Goal: Task Accomplishment & Management: Manage account settings

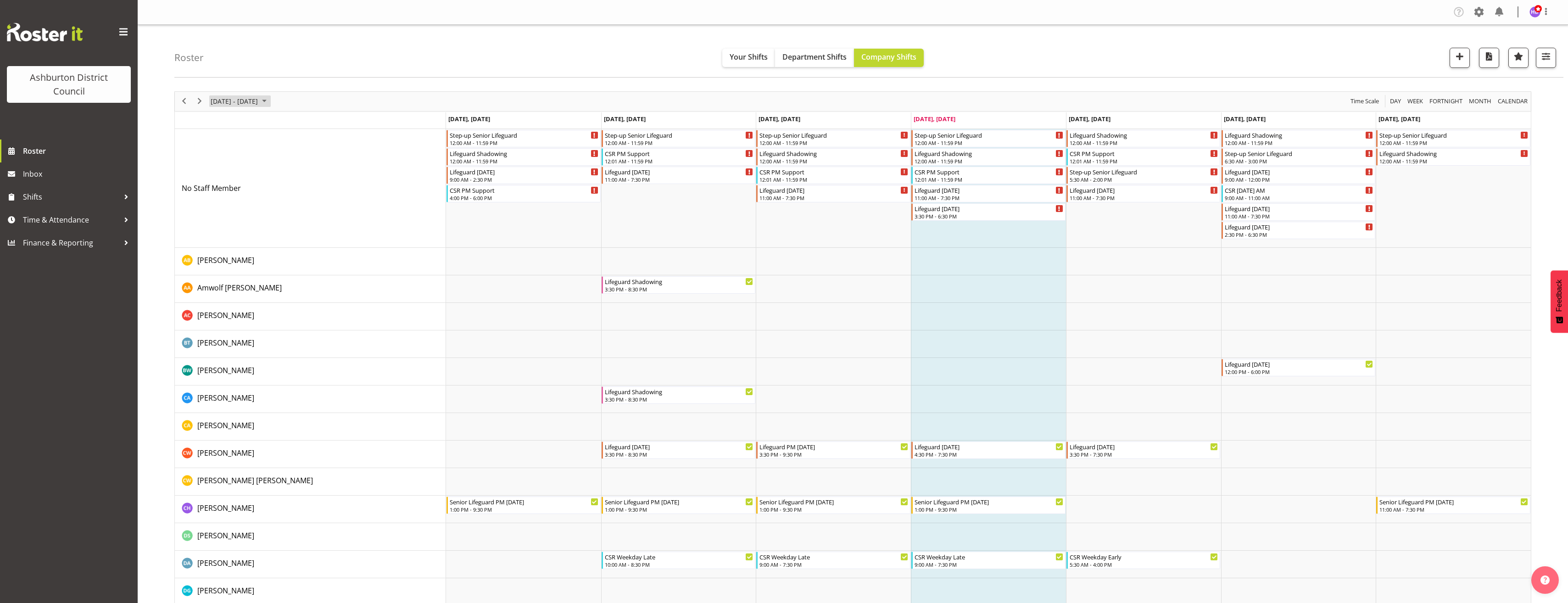
click at [248, 100] on span "[DATE] - [DATE]" at bounding box center [234, 101] width 49 height 12
click at [220, 206] on span "22" at bounding box center [220, 202] width 14 height 14
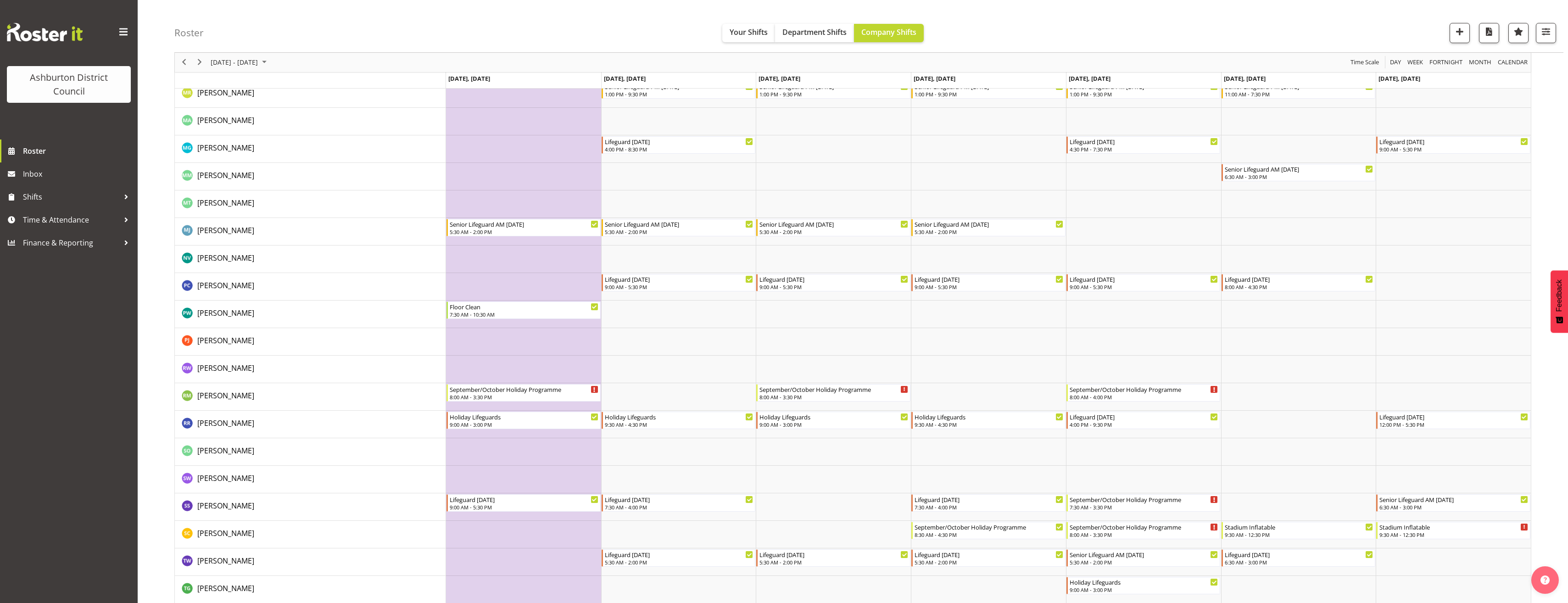
scroll to position [1744, 0]
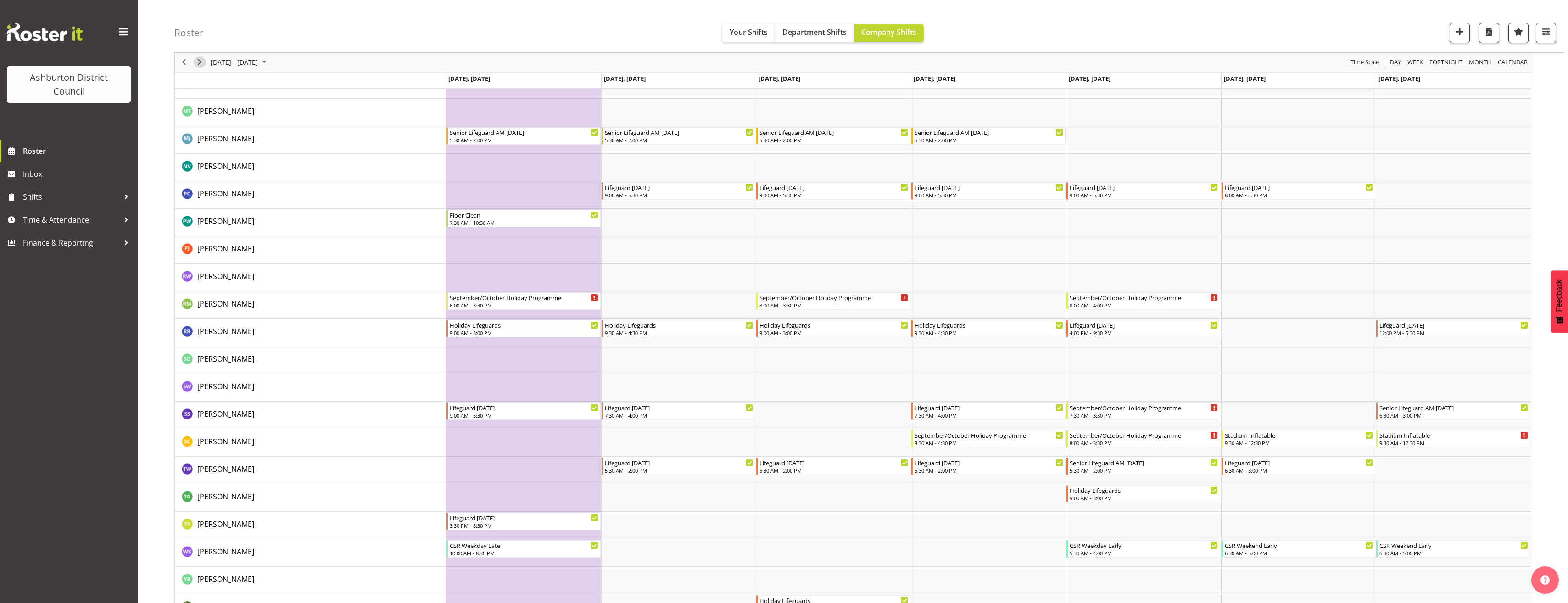
click at [200, 65] on span "Next" at bounding box center [199, 62] width 11 height 12
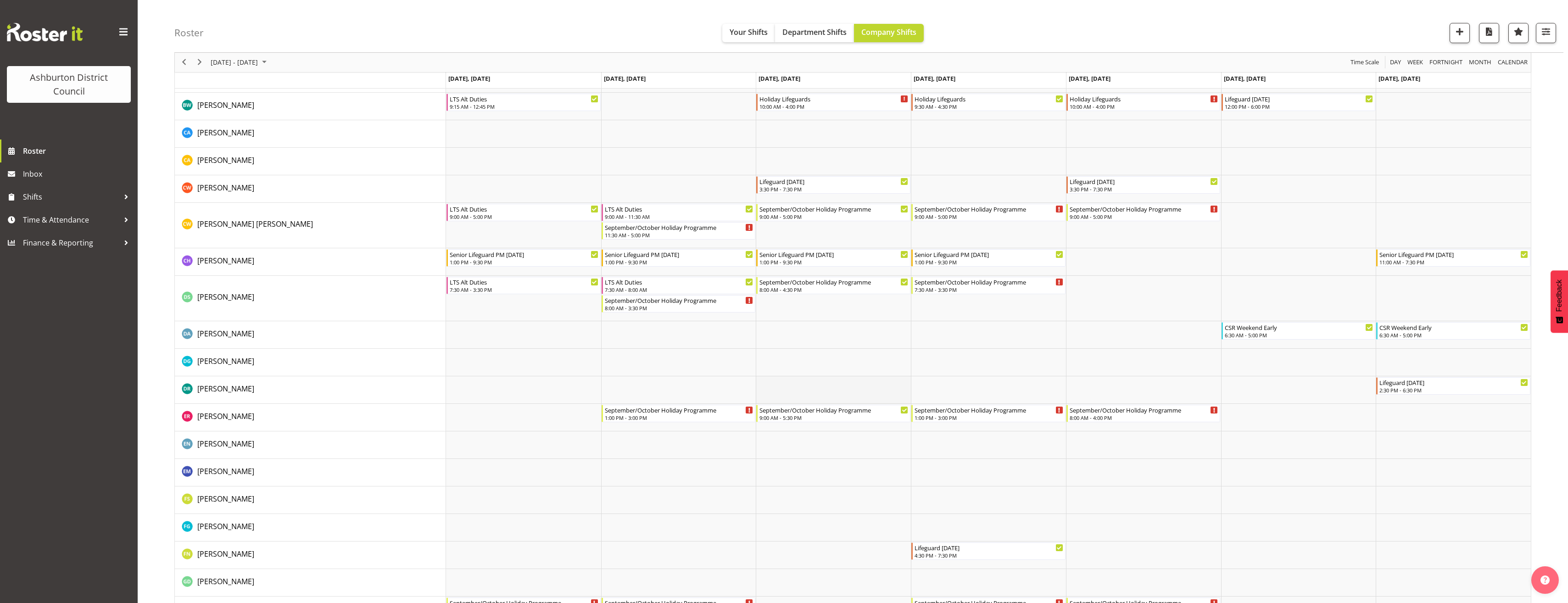
scroll to position [264, 0]
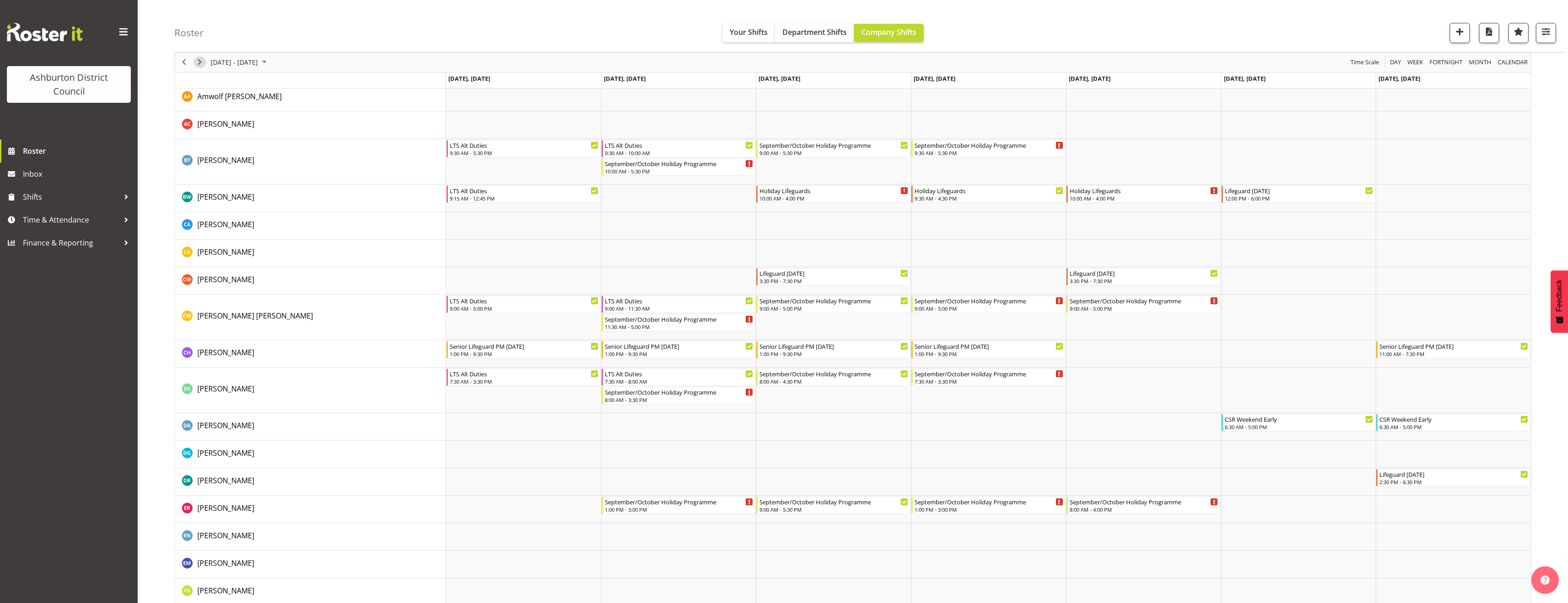
click at [204, 64] on span "Next" at bounding box center [199, 62] width 11 height 12
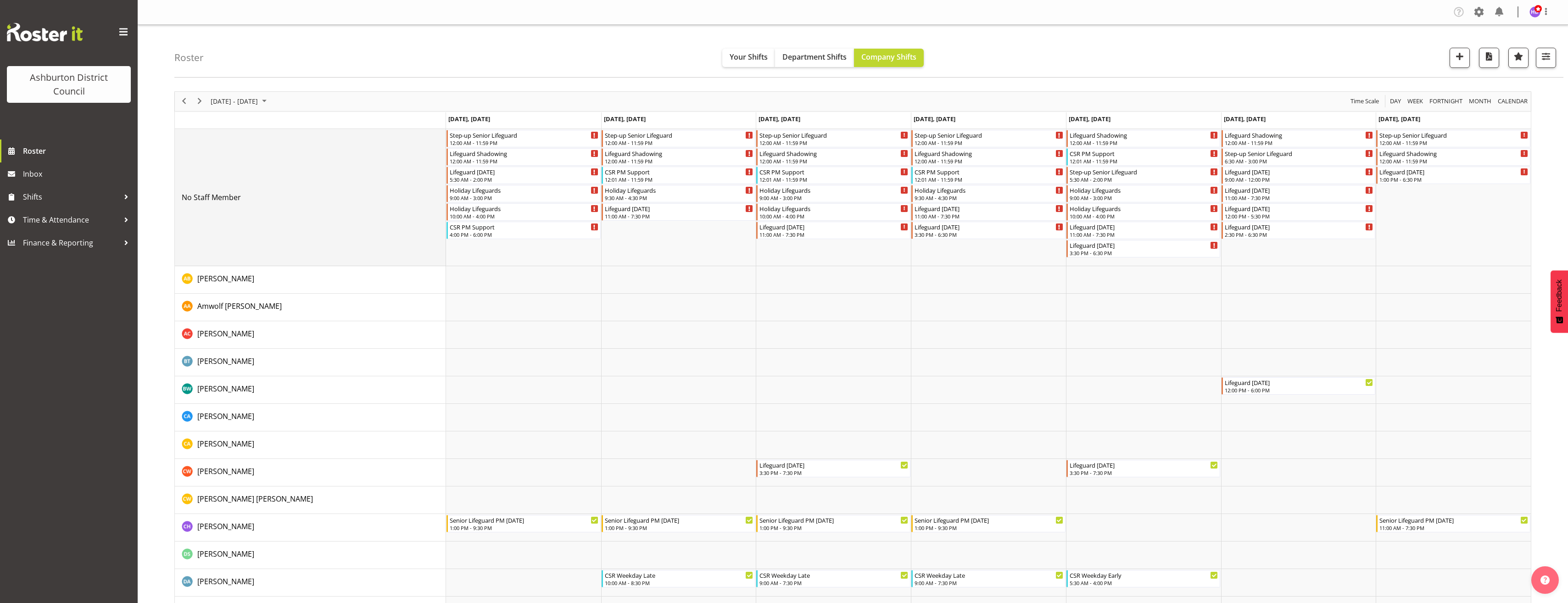
click at [389, 228] on td "No Staff Member" at bounding box center [311, 198] width 271 height 137
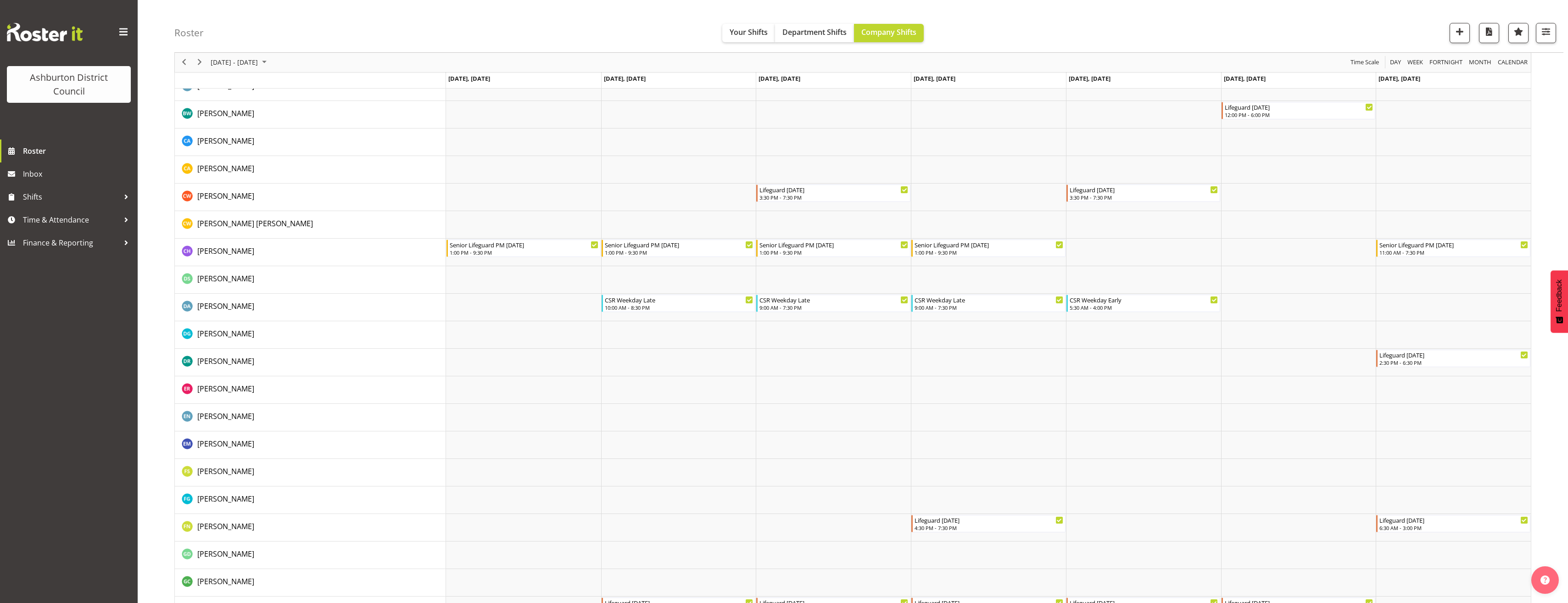
scroll to position [551, 0]
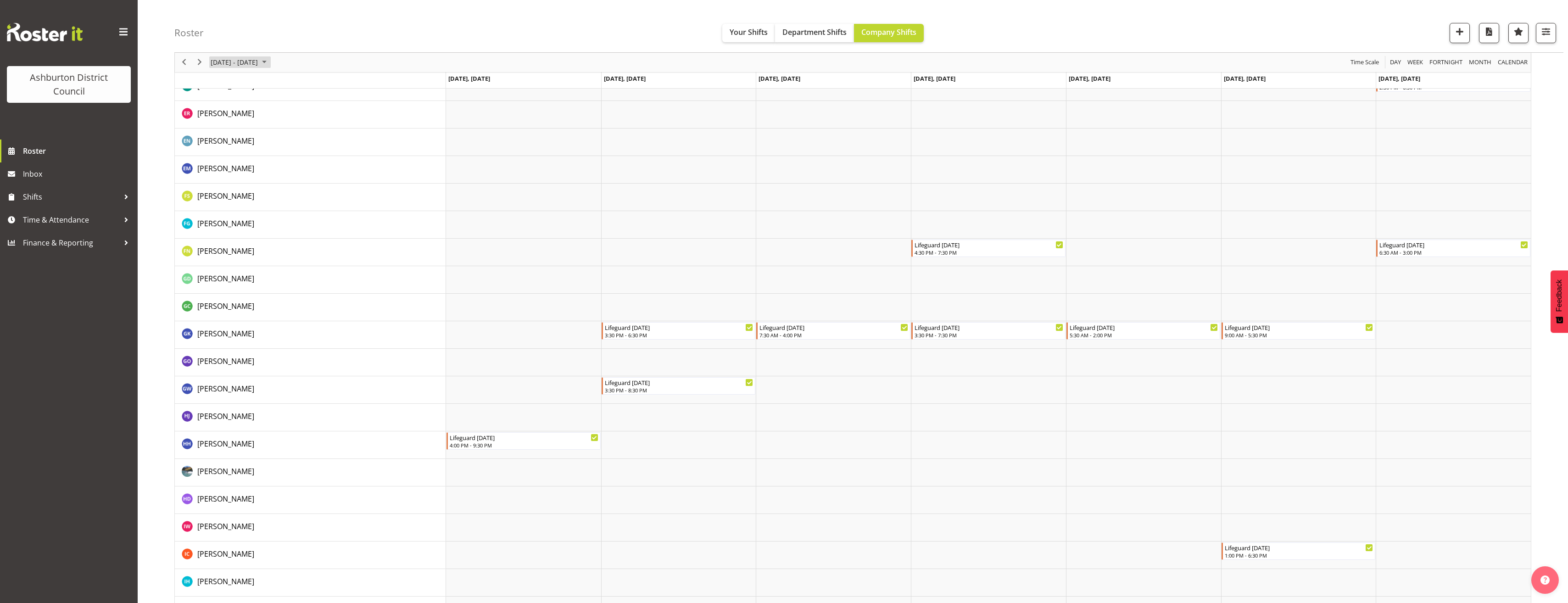
click at [259, 62] on span "[DATE] - [DATE]" at bounding box center [234, 62] width 49 height 12
click at [306, 198] on button "[DATE]" at bounding box center [300, 198] width 31 height 13
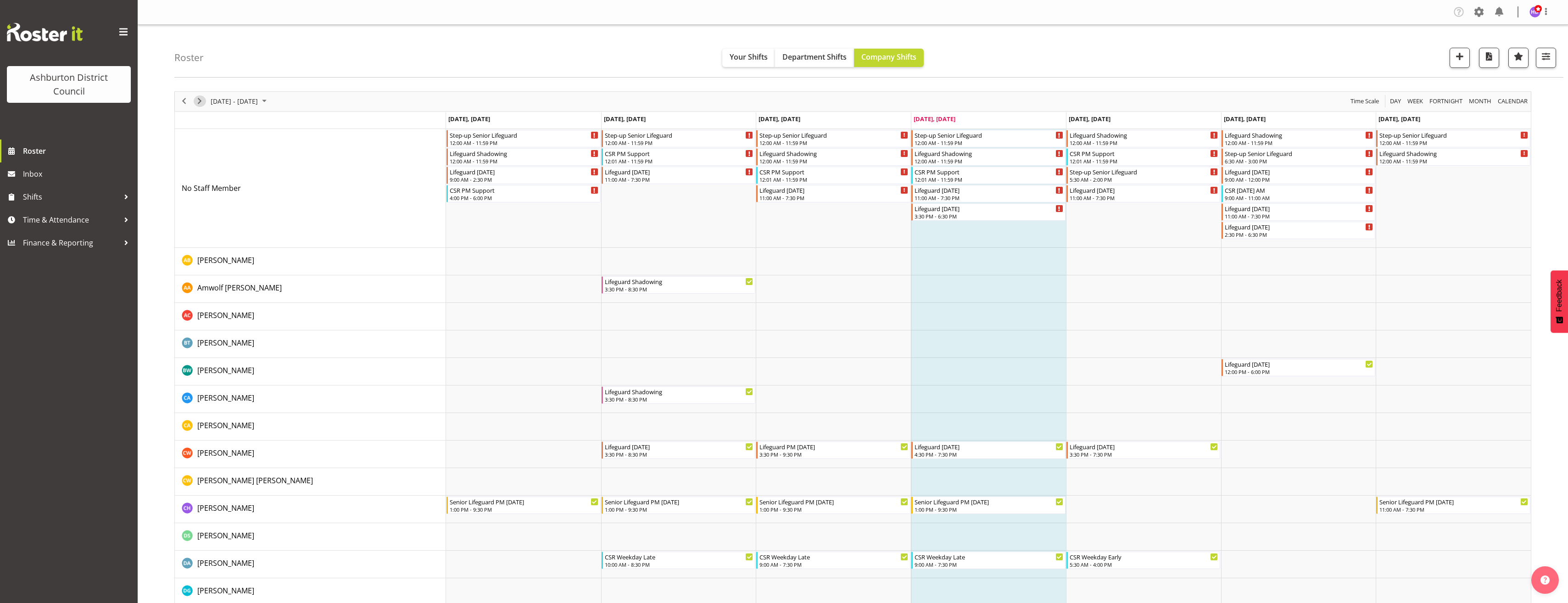
click at [197, 104] on span "Next" at bounding box center [199, 101] width 11 height 12
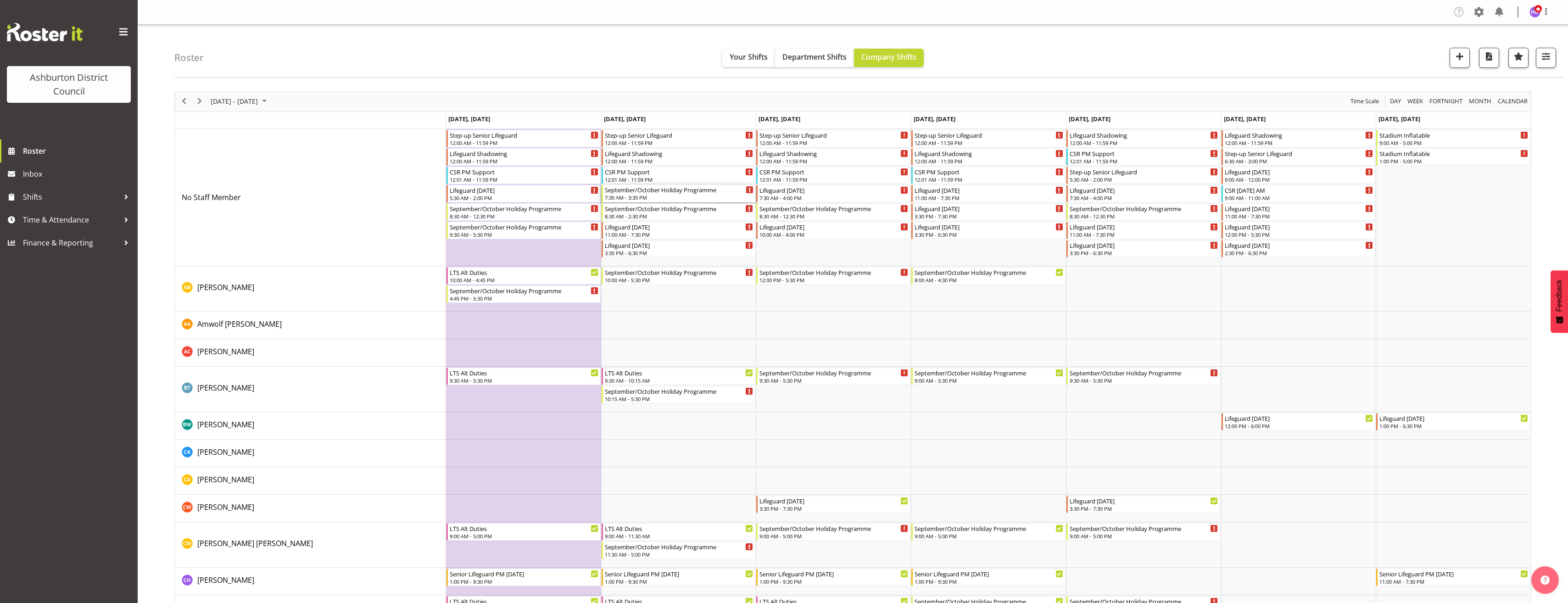
click at [669, 194] on div "September/October Holiday Programme" at bounding box center [679, 189] width 149 height 9
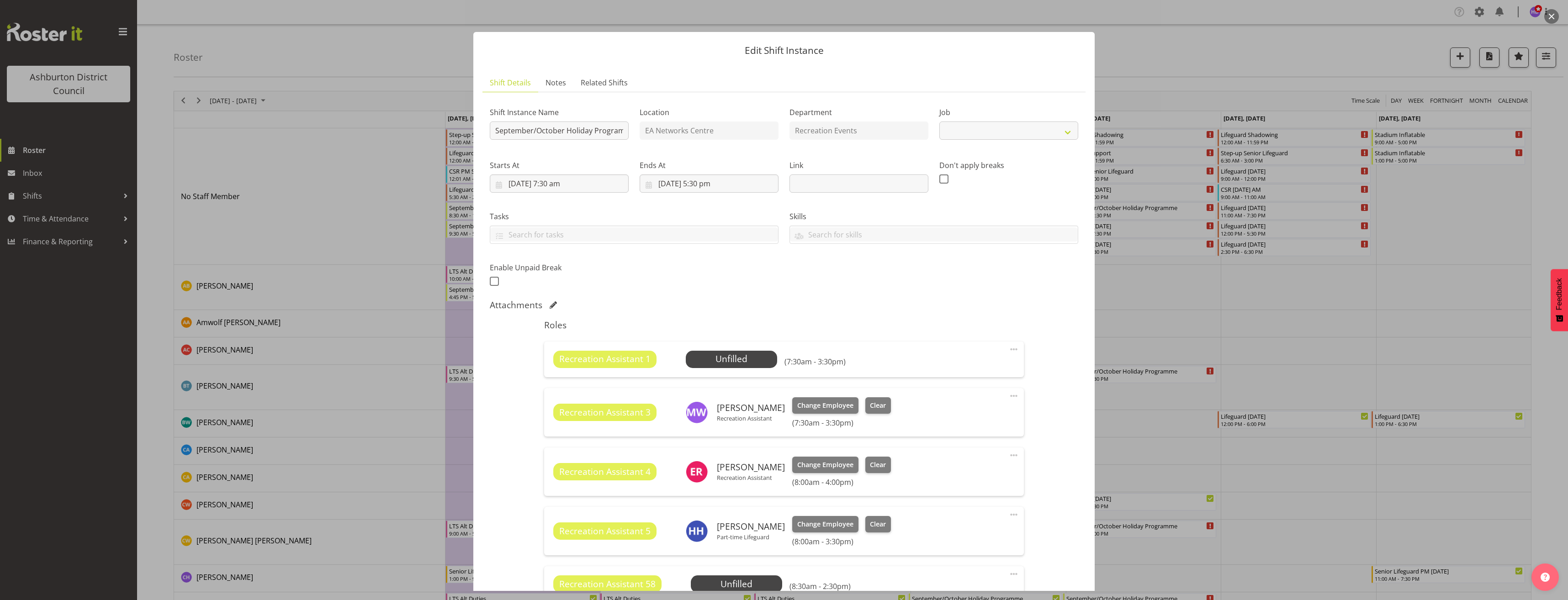
select select "4046"
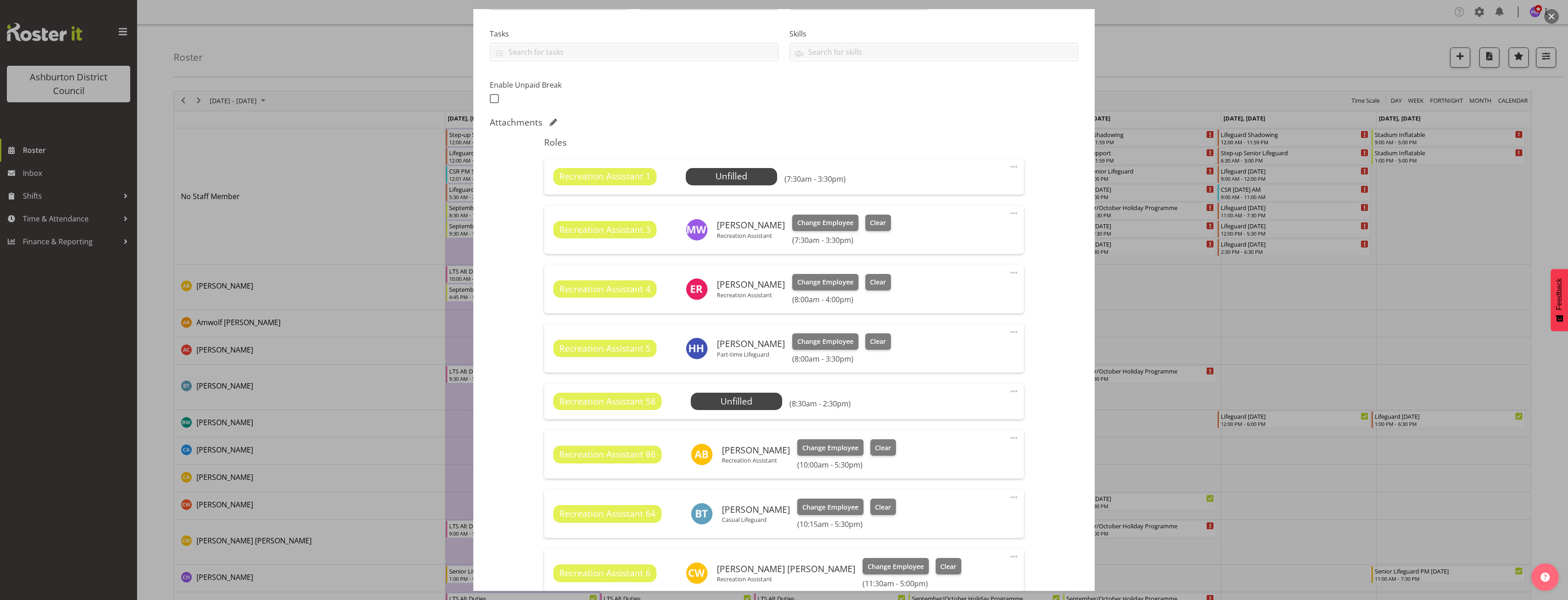
click at [1009, 167] on span at bounding box center [1014, 167] width 11 height 11
click at [956, 217] on link "Delete" at bounding box center [975, 220] width 88 height 16
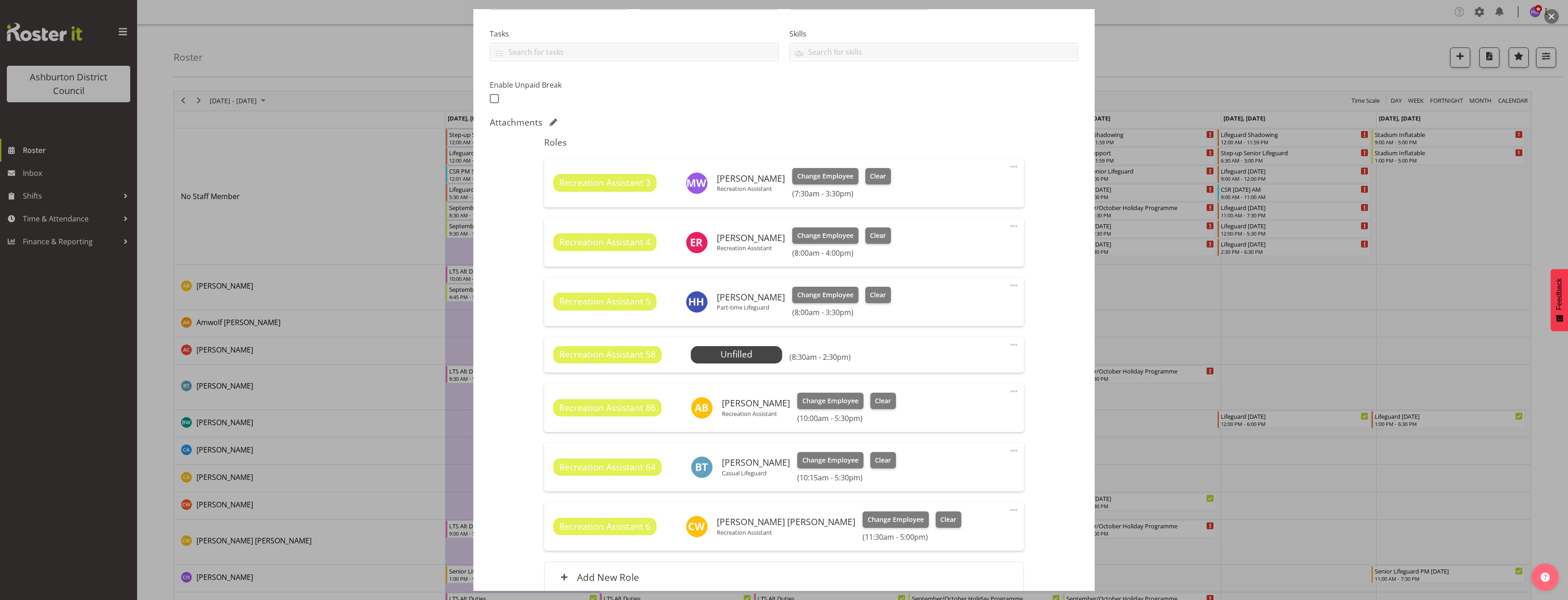
scroll to position [266, 0]
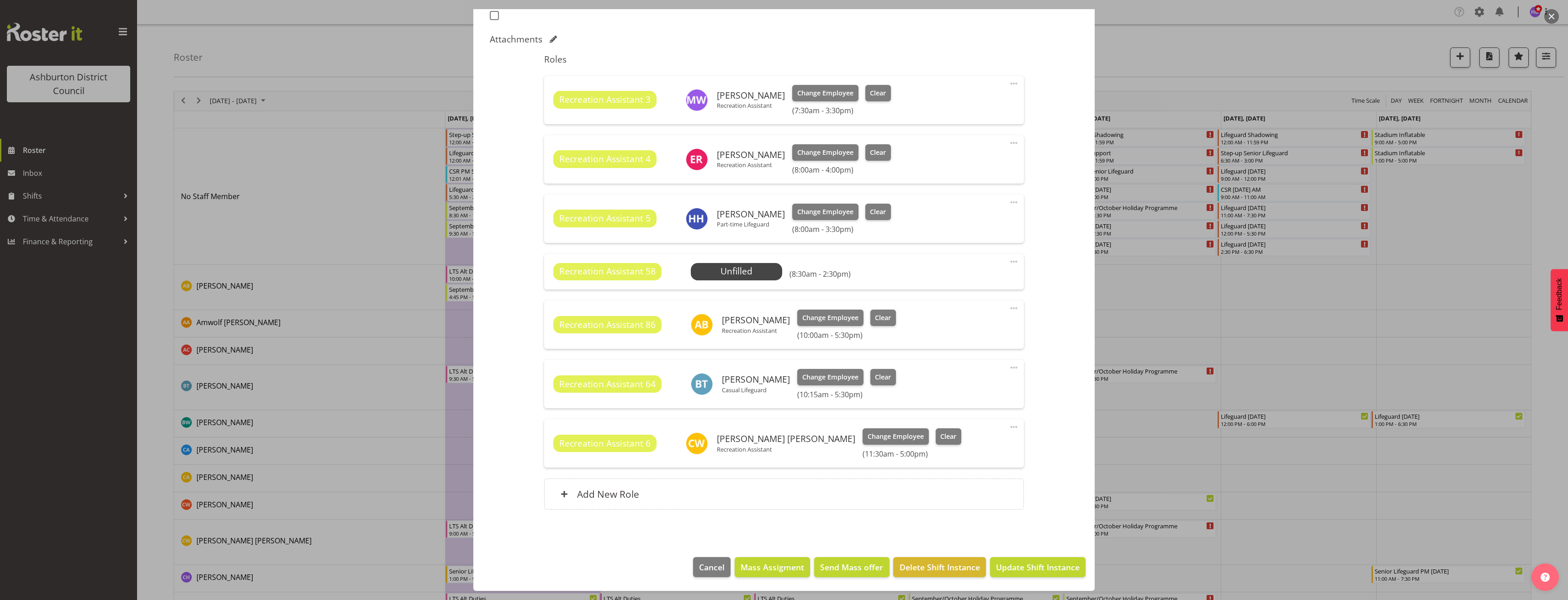
click at [1009, 260] on span at bounding box center [1014, 262] width 11 height 11
click at [982, 282] on link "Edit" at bounding box center [975, 282] width 88 height 16
select select "8"
select select "2025"
select select "8"
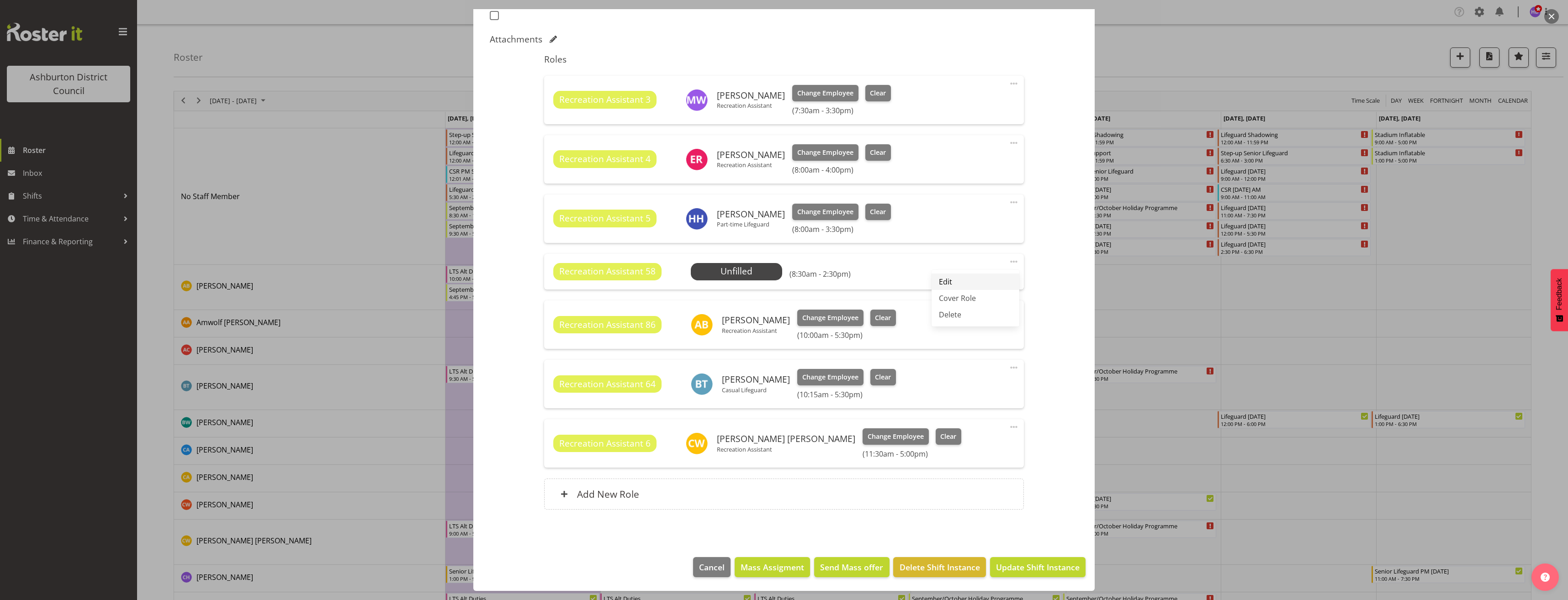
select select "30"
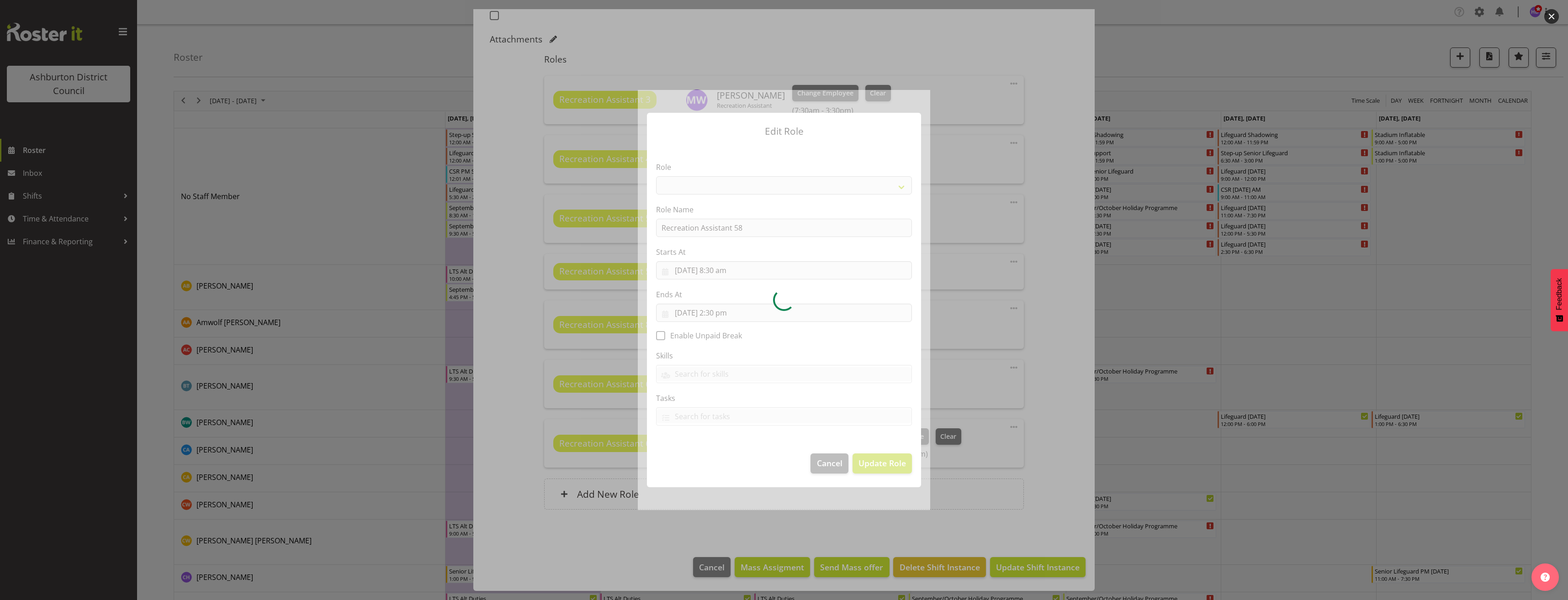
select select "84"
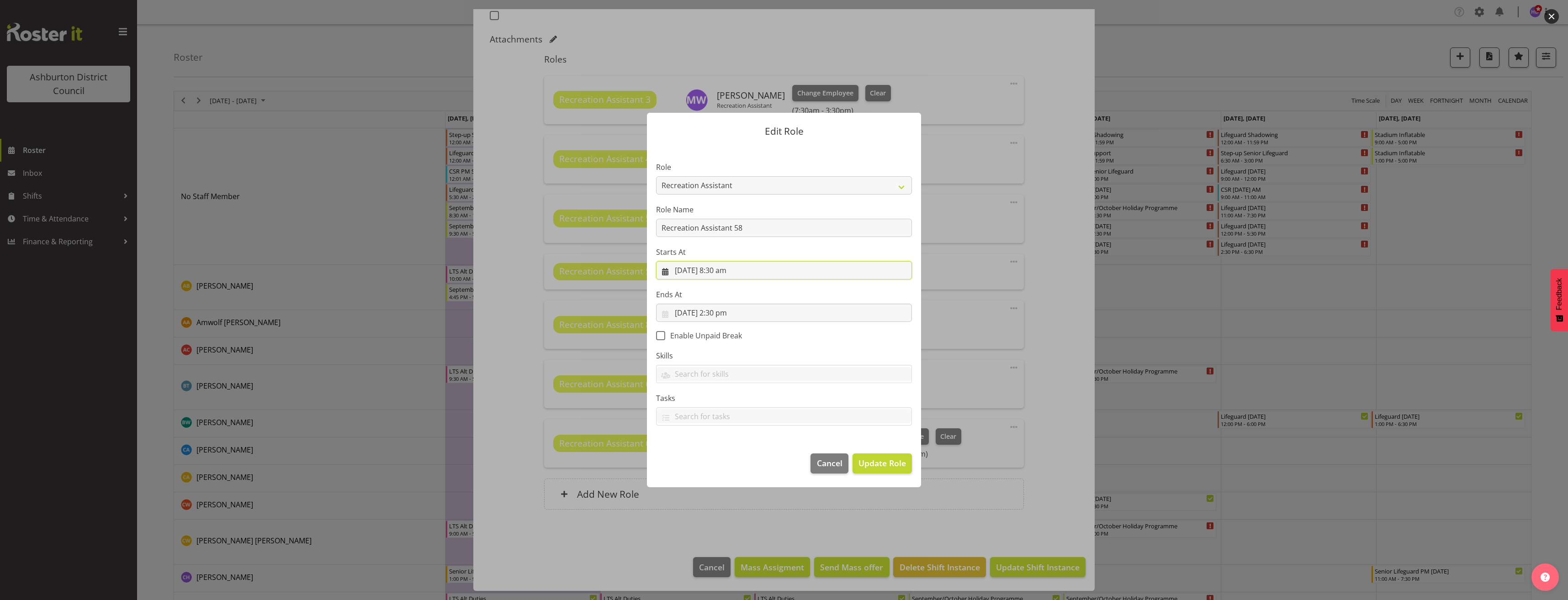
click at [726, 271] on input "[DATE] 8:30 am" at bounding box center [784, 270] width 256 height 18
click at [729, 467] on select "00 01 02 03 04 05 06 07 08 09 10 11 12 13 14 15 16 17 18 19 20 21 22 23" at bounding box center [729, 464] width 21 height 18
select select "13"
click at [719, 455] on select "00 01 02 03 04 05 06 07 08 09 10 11 12 13 14 15 16 17 18 19 20 21 22 23" at bounding box center [729, 464] width 21 height 18
type input "[DATE] 1:30 pm"
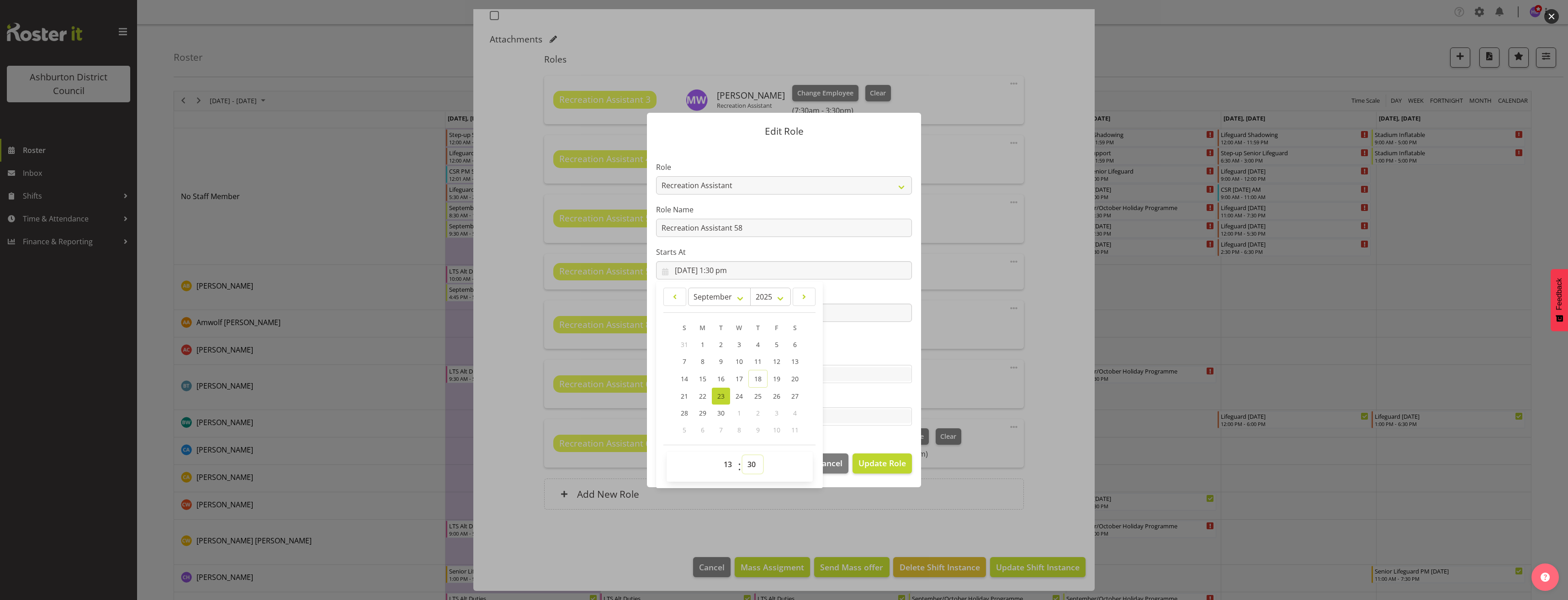
click at [751, 462] on select "00 01 02 03 04 05 06 07 08 09 10 11 12 13 14 15 16 17 18 19 20 21 22 23 24 25 2…" at bounding box center [753, 464] width 21 height 18
select select "0"
click at [743, 455] on select "00 01 02 03 04 05 06 07 08 09 10 11 12 13 14 15 16 17 18 19 20 21 22 23 24 25 2…" at bounding box center [753, 464] width 21 height 18
type input "[DATE] 1:00 pm"
click at [858, 347] on section "Role AAGM Deputy Director AAGM Director Archivist Childrens Librarian Collectio…" at bounding box center [784, 295] width 274 height 299
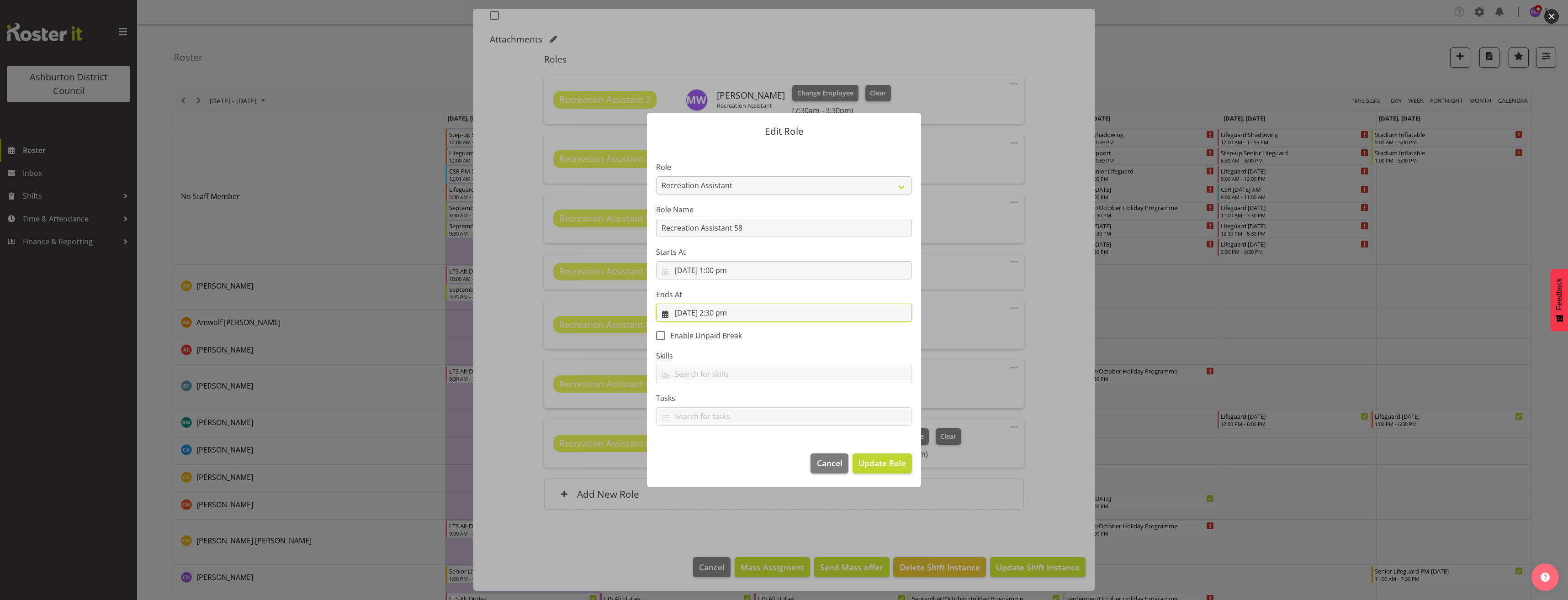
click at [731, 312] on input "[DATE] 2:30 pm" at bounding box center [784, 313] width 256 height 18
click at [727, 504] on select "00 01 02 03 04 05 06 07 08 09 10 11 12 13 14 15 16 17 18 19 20 21 22 23" at bounding box center [729, 507] width 21 height 18
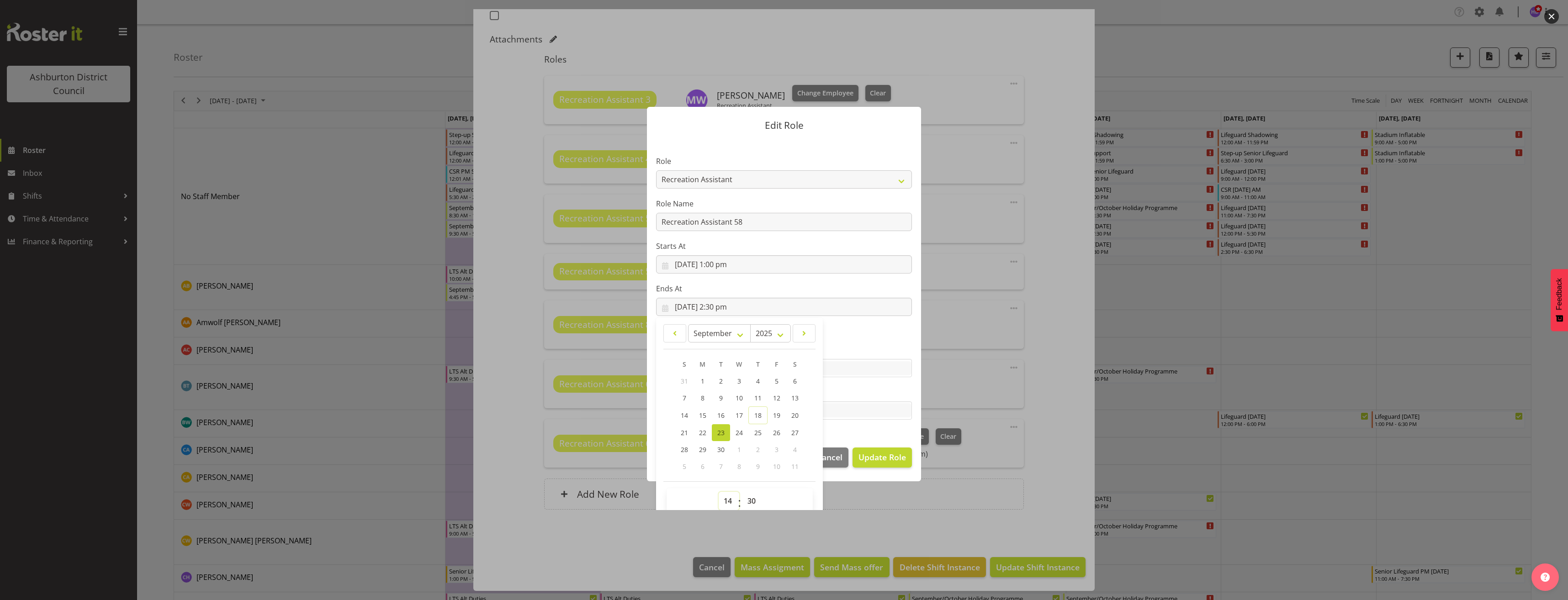
select select "15"
type input "[DATE] 3:30 pm"
click at [750, 497] on select "00 01 02 03 04 05 06 07 08 09 10 11 12 13 14 15 16 17 18 19 20 21 22 23 24 25 2…" at bounding box center [753, 501] width 21 height 18
select select "0"
click at [743, 492] on select "00 01 02 03 04 05 06 07 08 09 10 11 12 13 14 15 16 17 18 19 20 21 22 23 24 25 2…" at bounding box center [753, 501] width 21 height 18
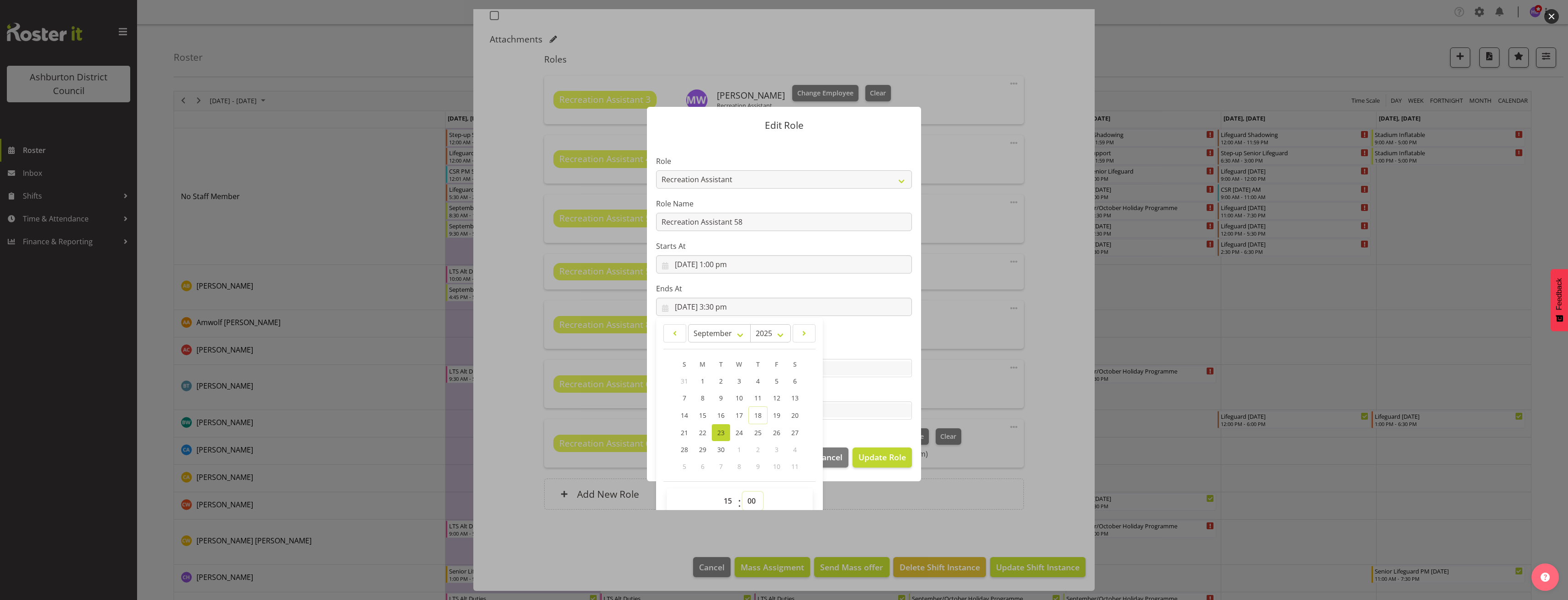
type input "[DATE] 3:00 pm"
click at [866, 455] on span "Update Role" at bounding box center [882, 458] width 47 height 12
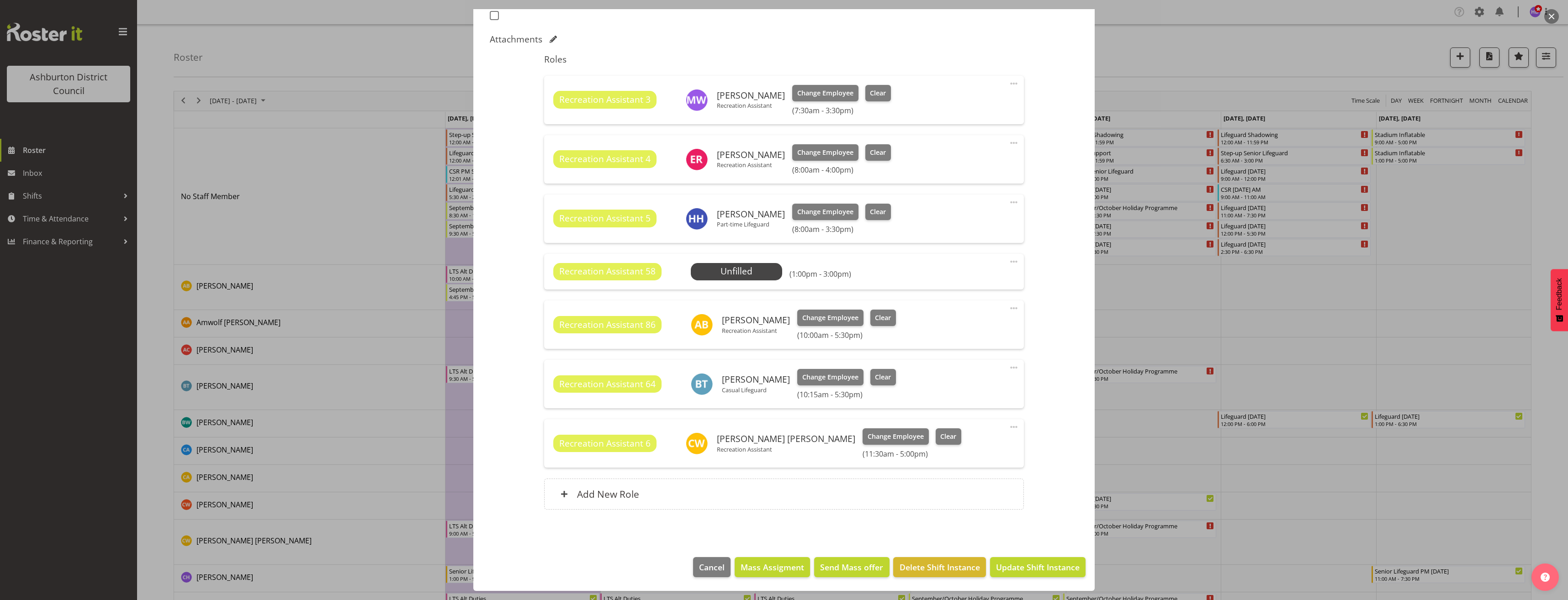
select select
click at [752, 271] on span "Select Employee" at bounding box center [733, 271] width 68 height 13
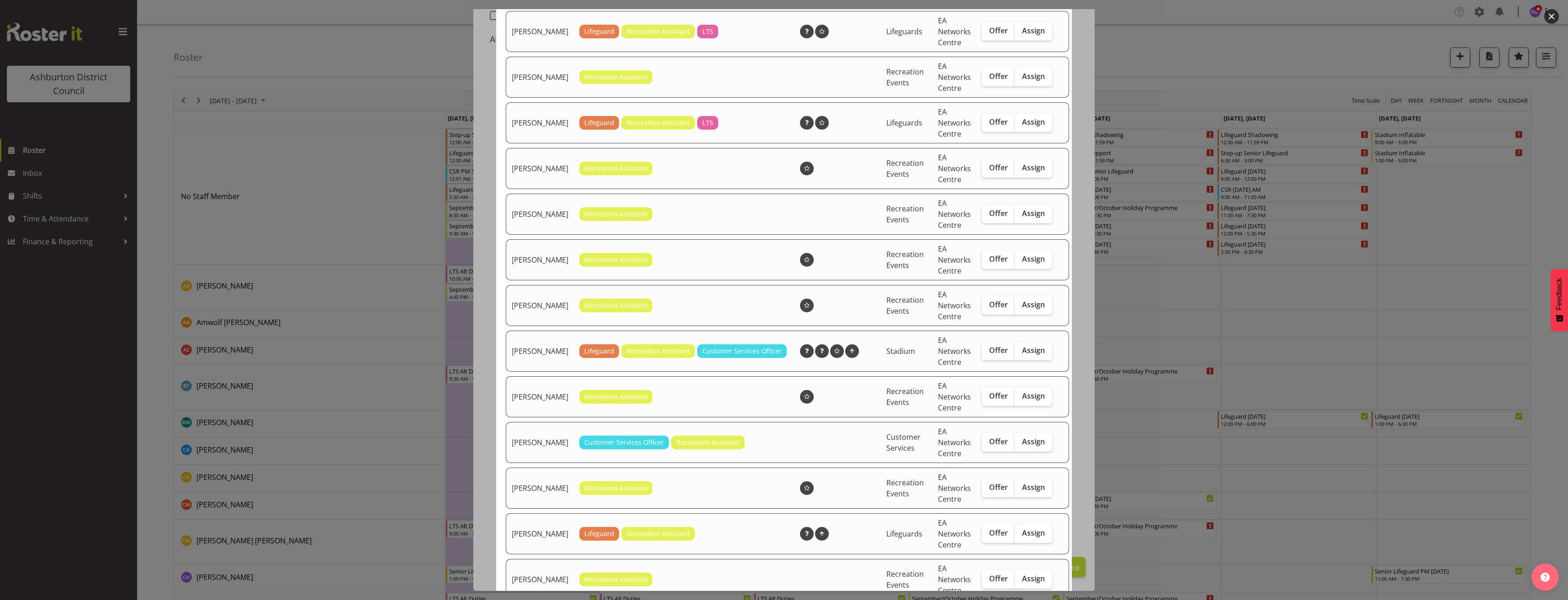
scroll to position [365, 0]
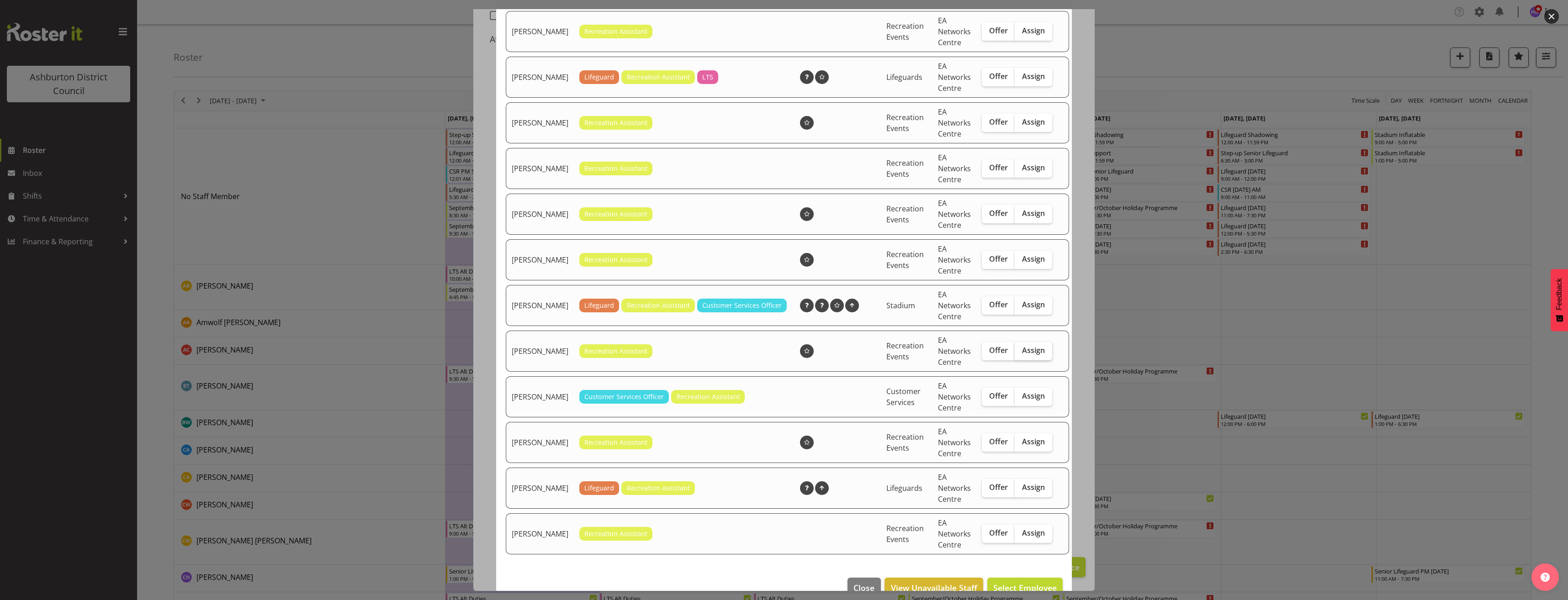
click at [1022, 355] on span "Assign" at bounding box center [1034, 350] width 23 height 9
click at [1018, 354] on input "Assign" at bounding box center [1018, 351] width 6 height 6
checkbox input "true"
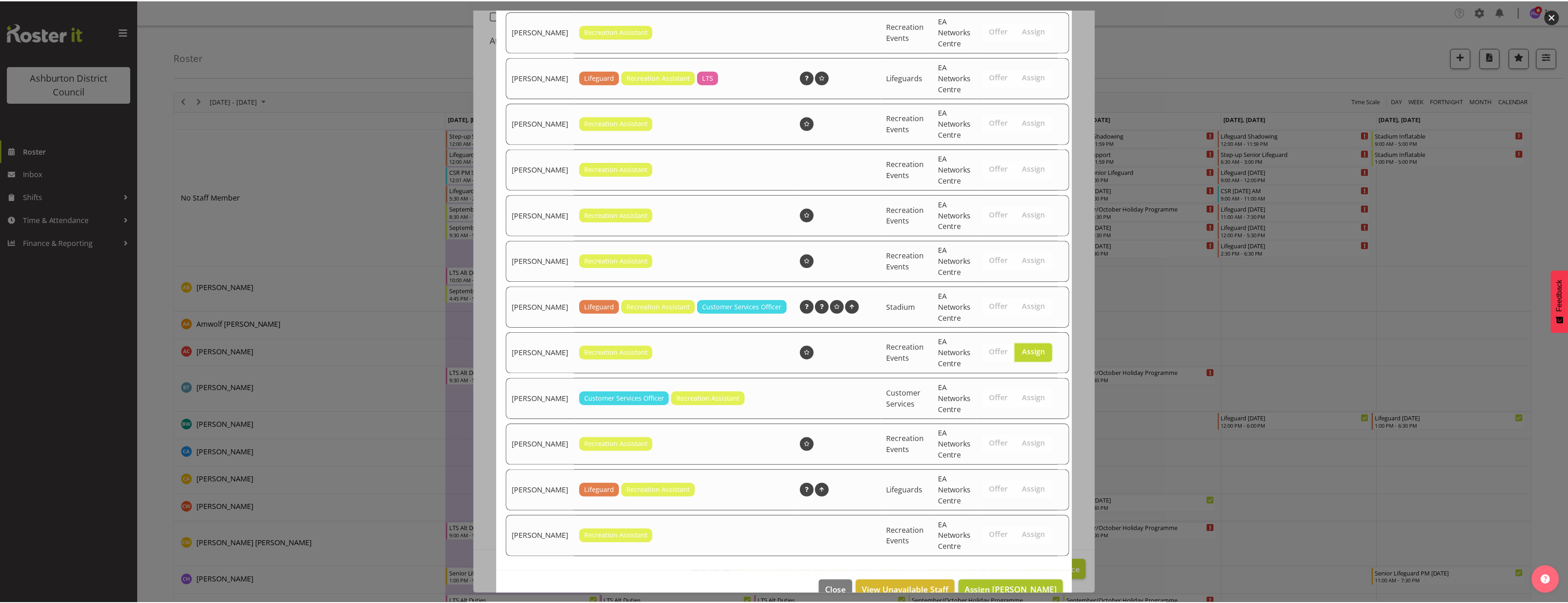
scroll to position [399, 0]
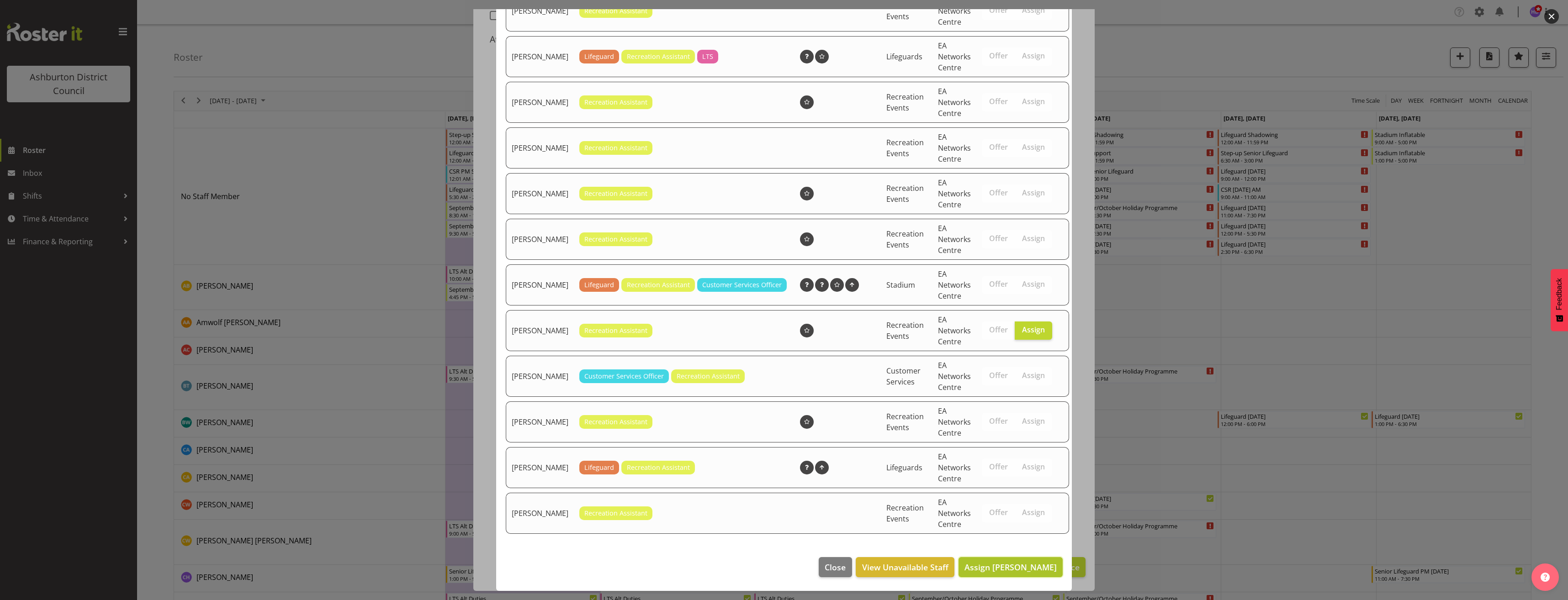
click at [1031, 572] on span "Assign [PERSON_NAME]" at bounding box center [1010, 567] width 93 height 11
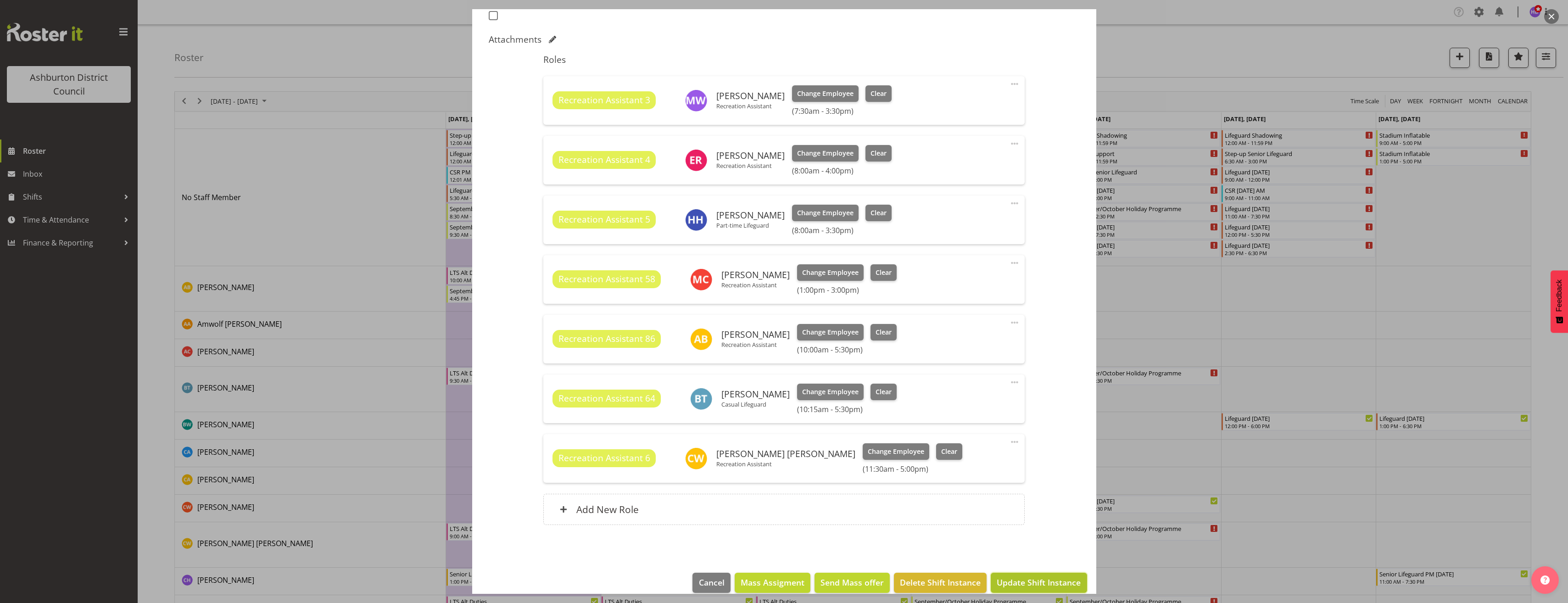
click at [1058, 579] on span "Update Shift Instance" at bounding box center [1038, 583] width 84 height 12
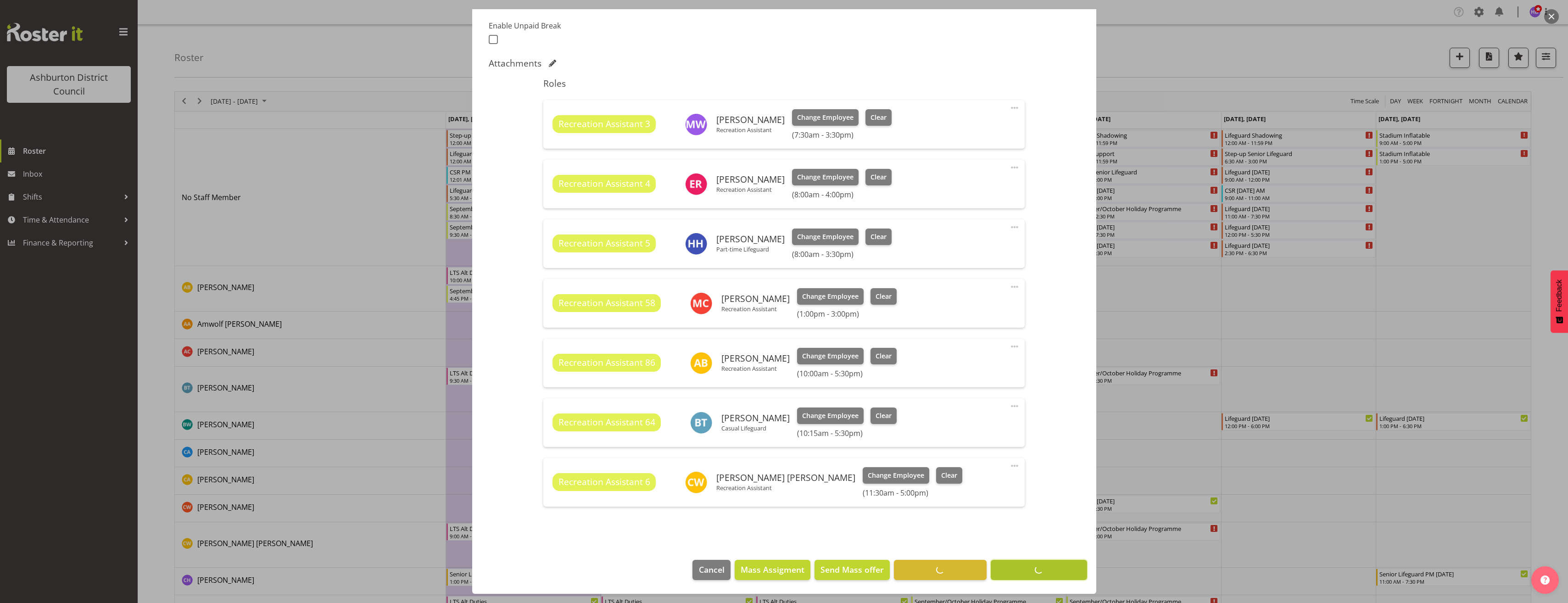
scroll to position [243, 0]
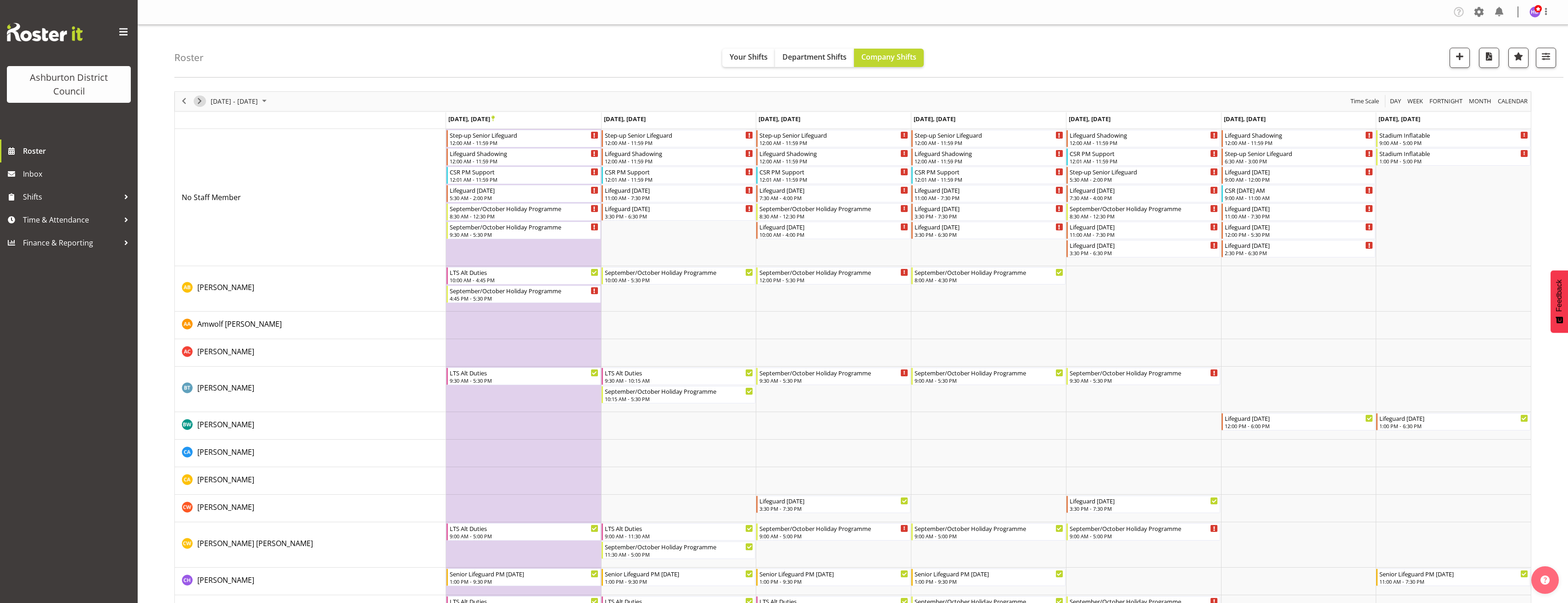
click at [202, 100] on span "Next" at bounding box center [199, 101] width 11 height 12
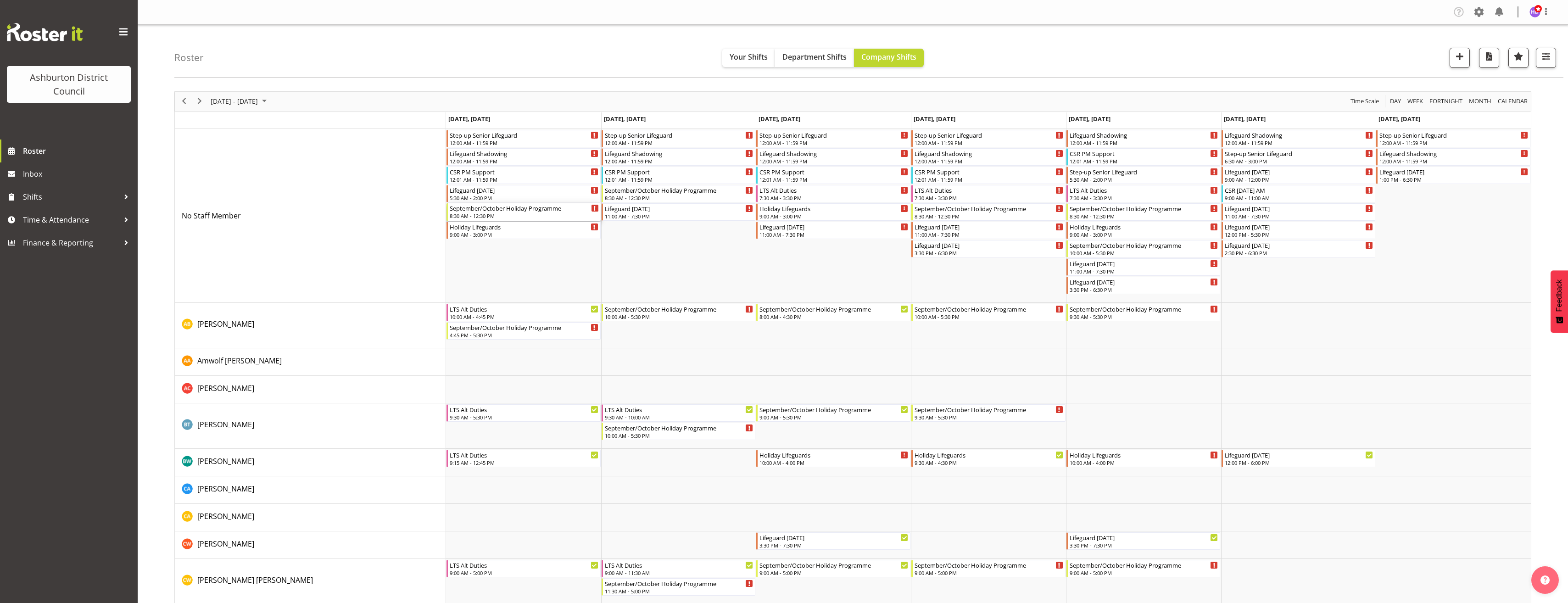
click at [504, 207] on div "September/October Holiday Programme" at bounding box center [525, 208] width 149 height 9
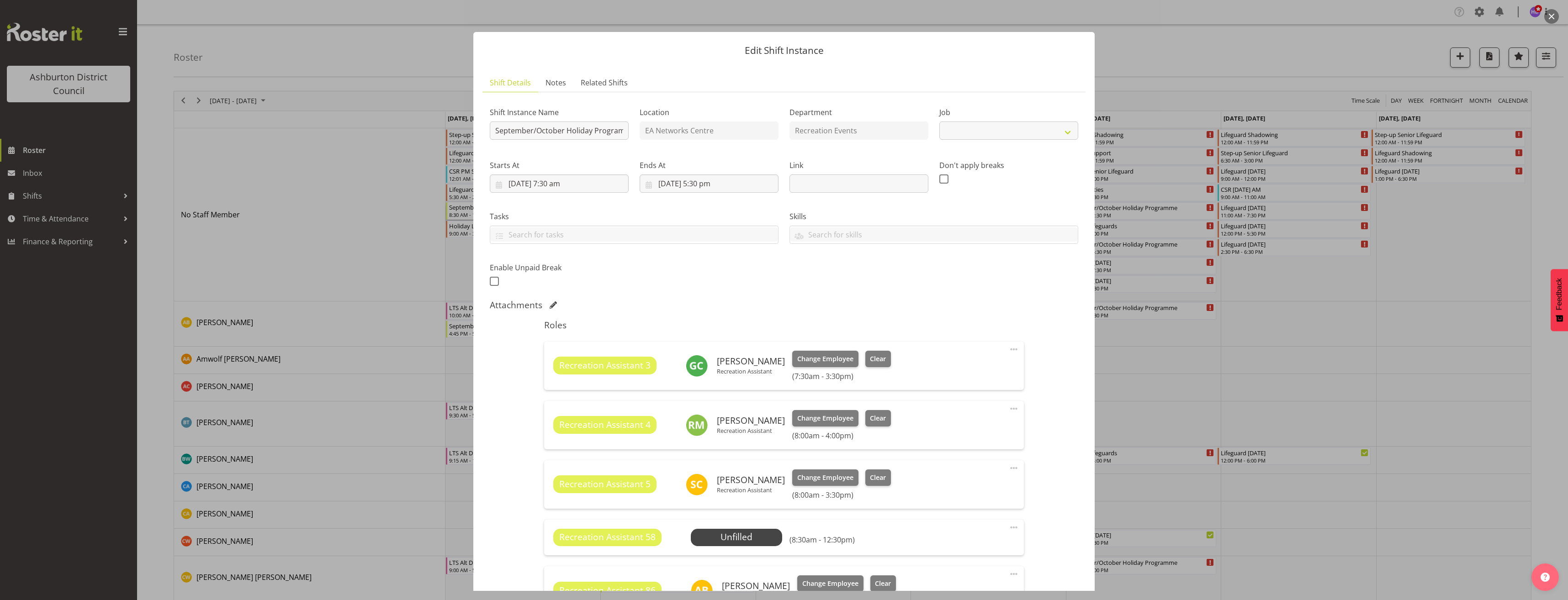
select select "4046"
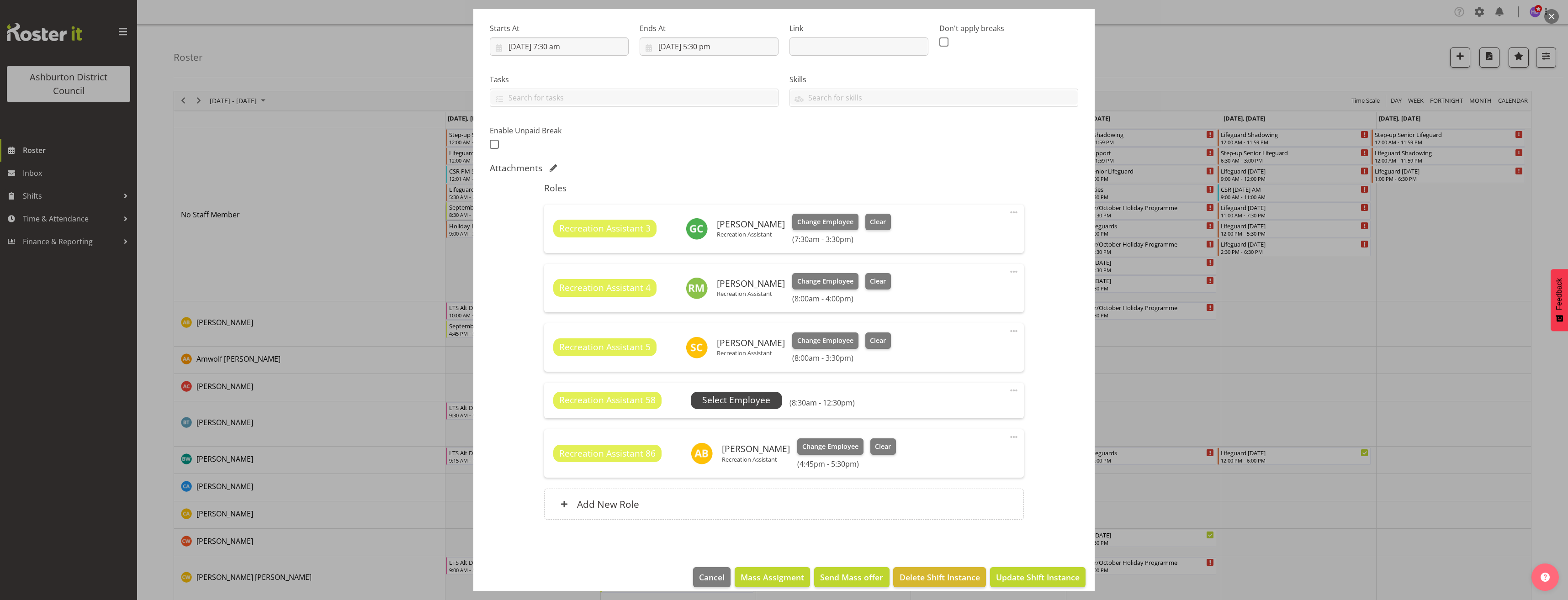
click at [732, 396] on span "Select Employee" at bounding box center [737, 400] width 68 height 13
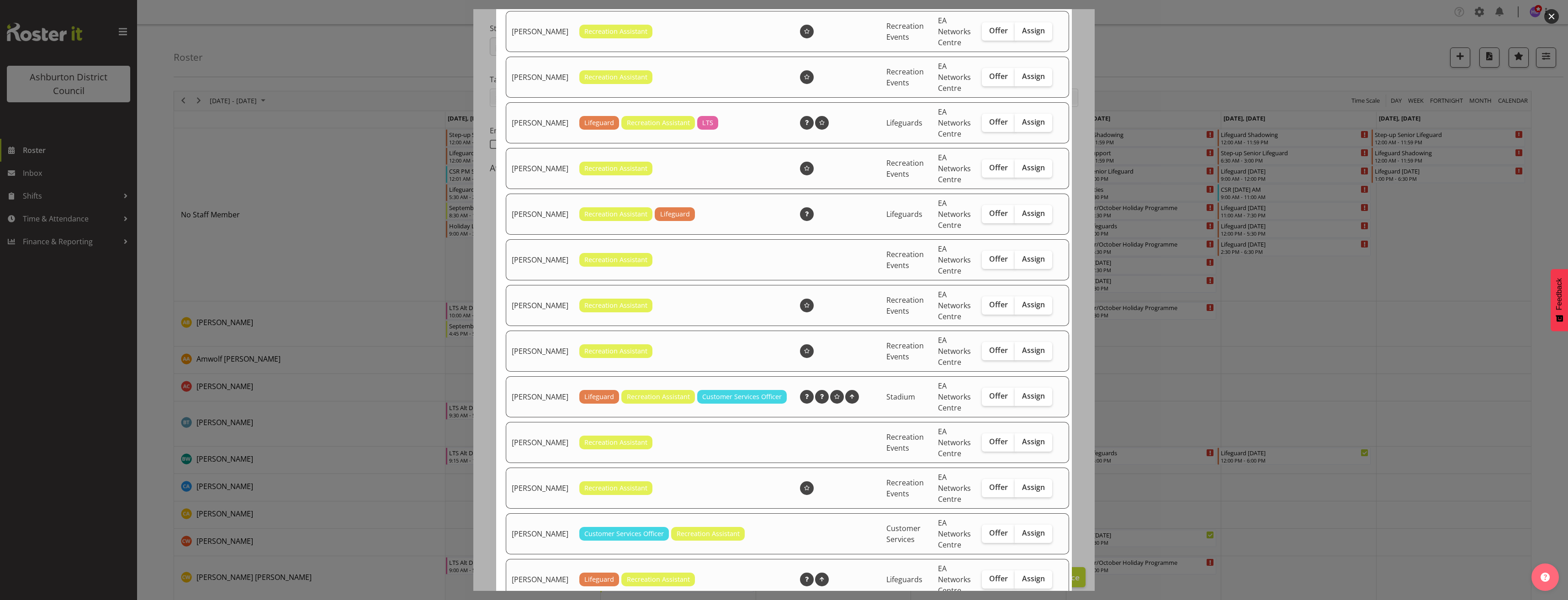
scroll to position [319, 0]
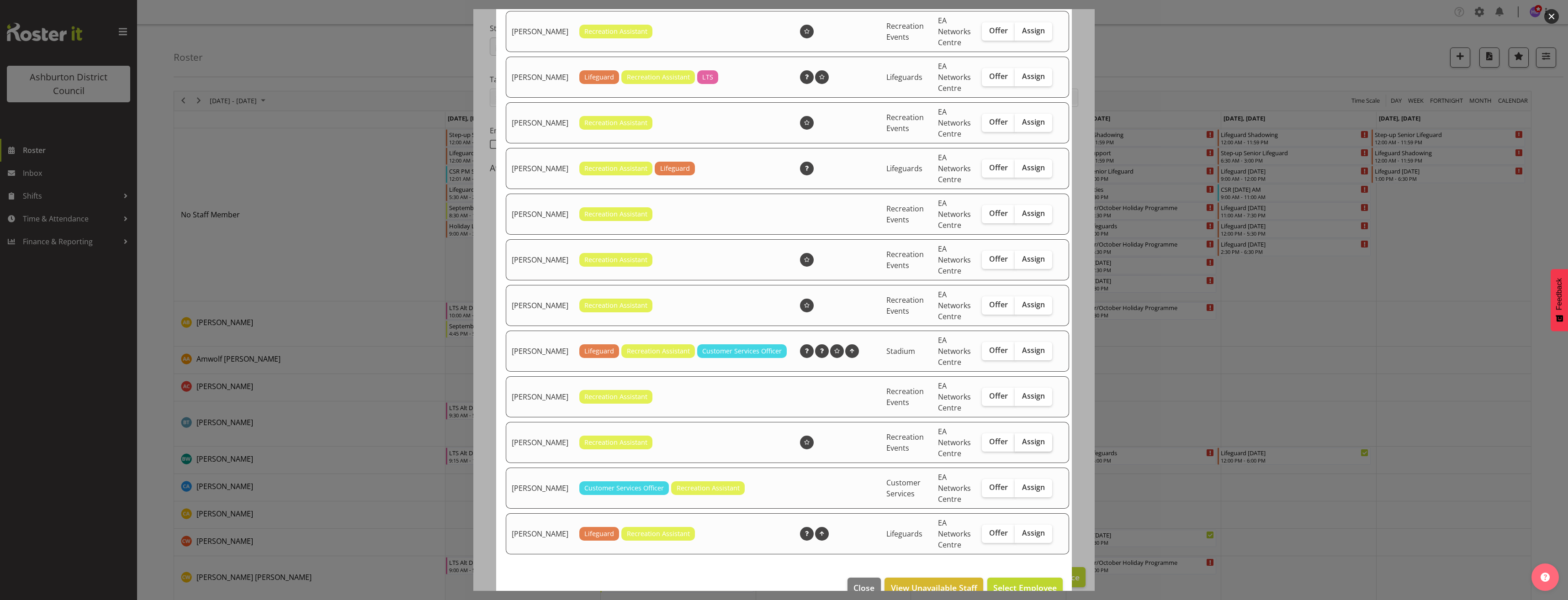
click at [1023, 446] on span "Assign" at bounding box center [1034, 441] width 23 height 9
click at [1021, 445] on input "Assign" at bounding box center [1018, 442] width 6 height 6
checkbox input "true"
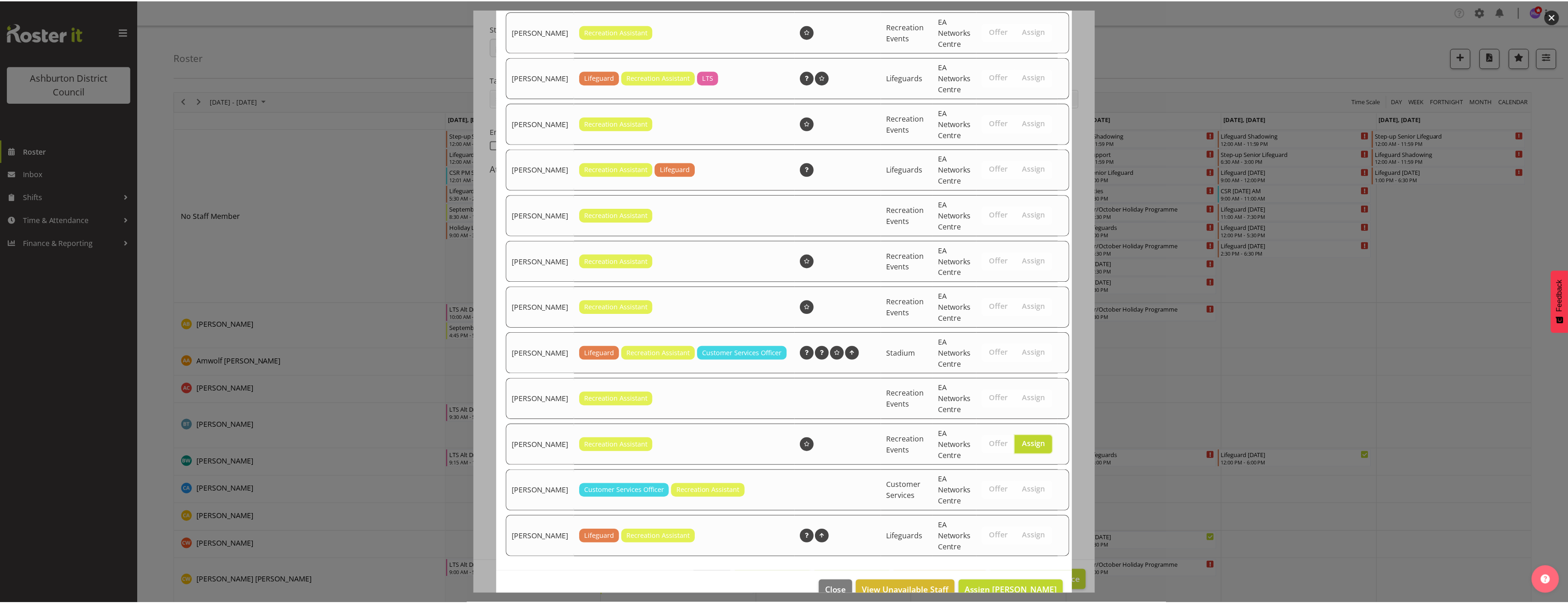
scroll to position [352, 0]
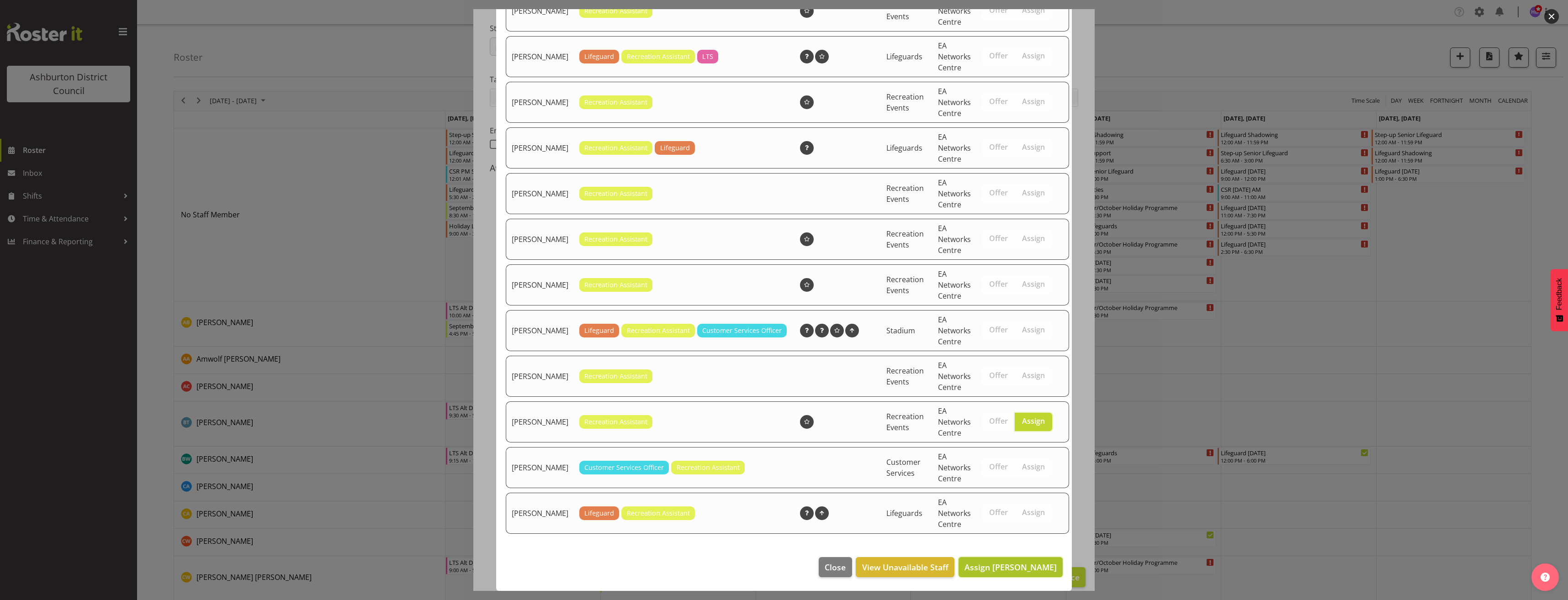
click at [1023, 564] on span "Assign [PERSON_NAME]" at bounding box center [1010, 567] width 93 height 11
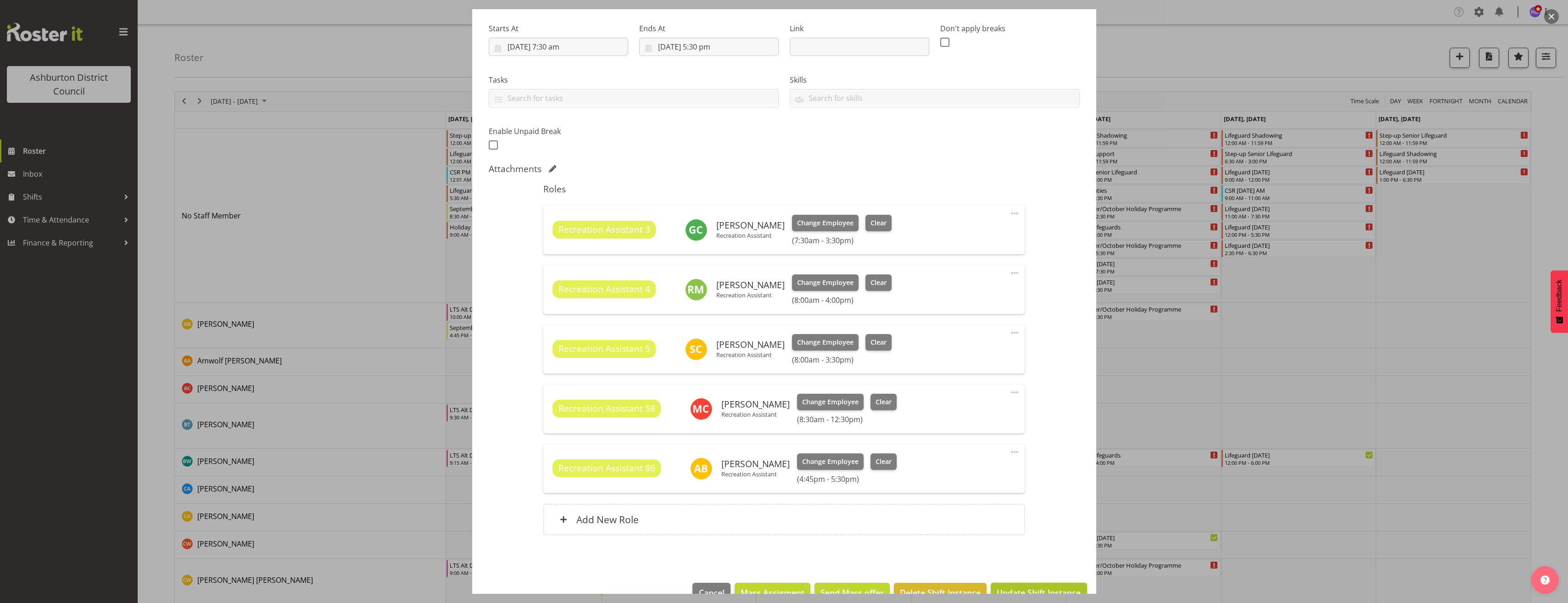
click at [1040, 588] on span "Update Shift Instance" at bounding box center [1038, 593] width 84 height 12
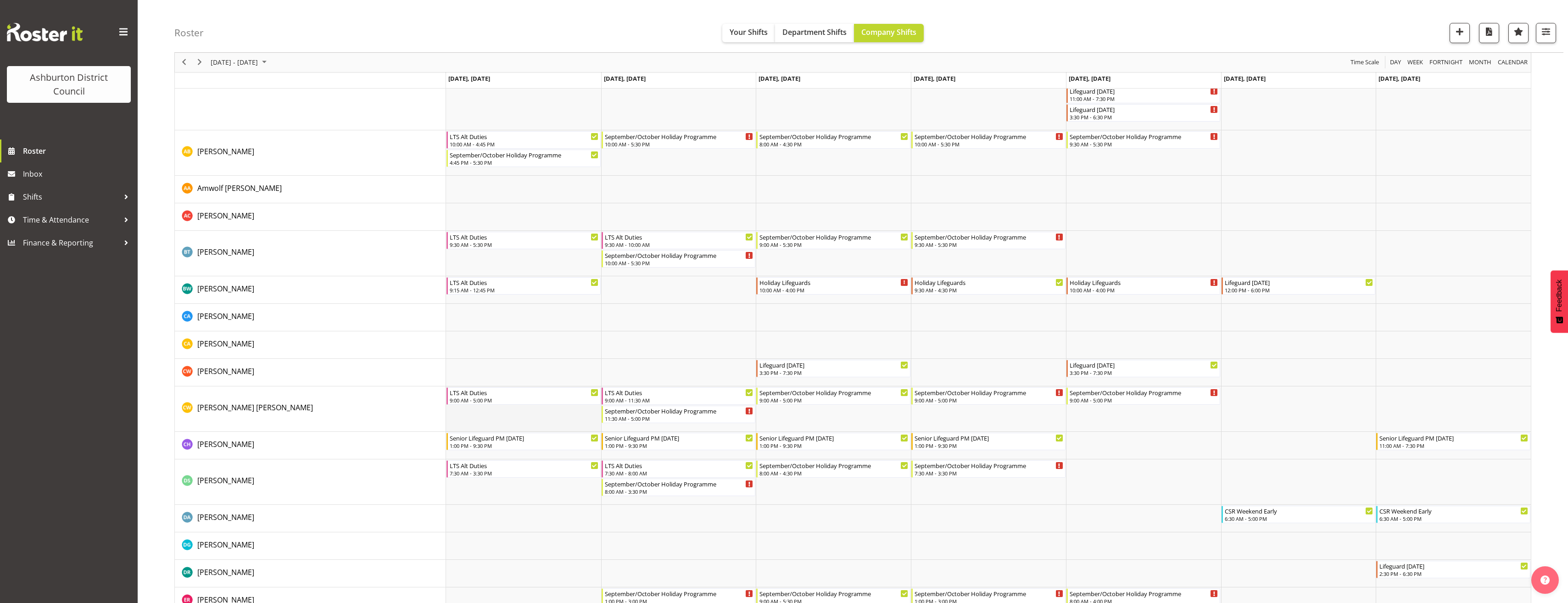
scroll to position [127, 0]
